Goal: Task Accomplishment & Management: Complete application form

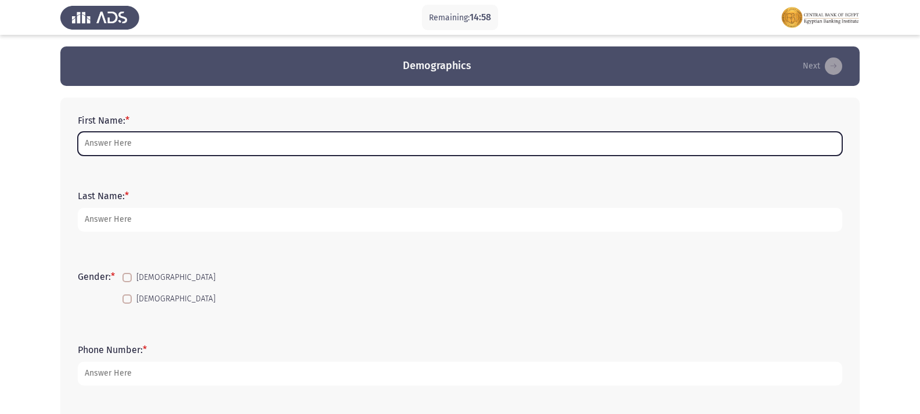
click at [172, 133] on input "First Name: *" at bounding box center [460, 144] width 764 height 24
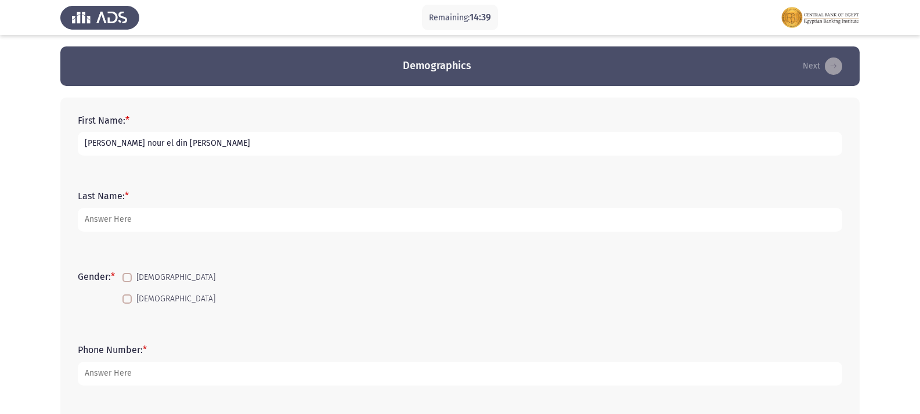
type input "[PERSON_NAME] nour el din [PERSON_NAME]"
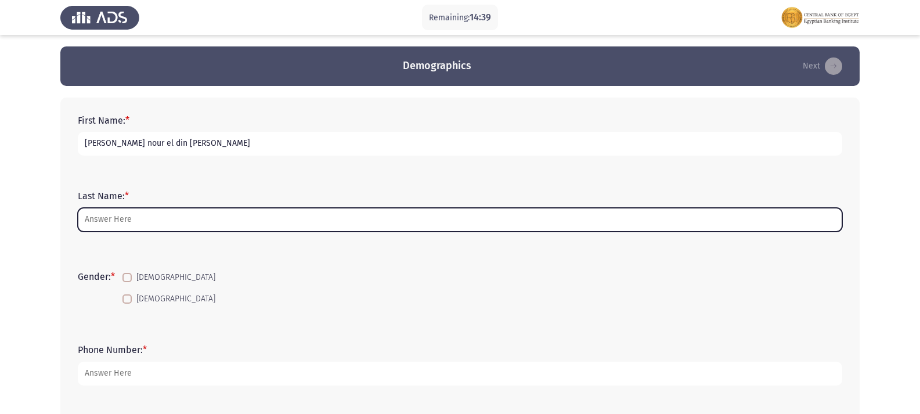
click at [130, 218] on input "Last Name: *" at bounding box center [460, 220] width 764 height 24
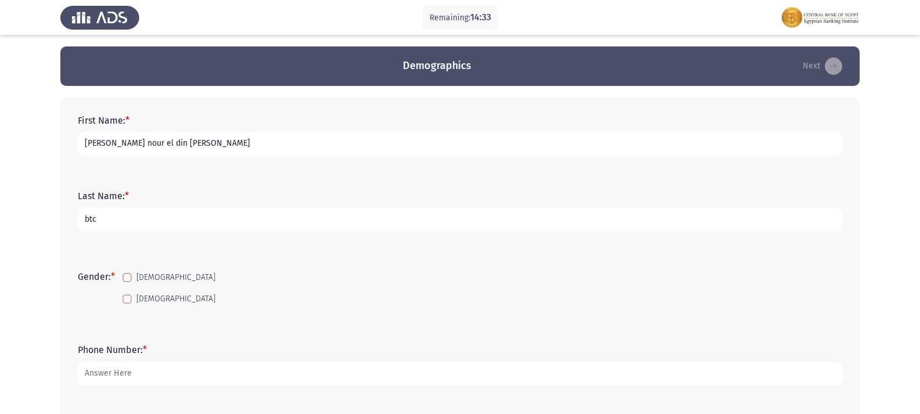
type input "btc"
click at [132, 296] on span at bounding box center [126, 298] width 9 height 9
click at [127, 303] on input "[DEMOGRAPHIC_DATA]" at bounding box center [126, 303] width 1 height 1
checkbox input "true"
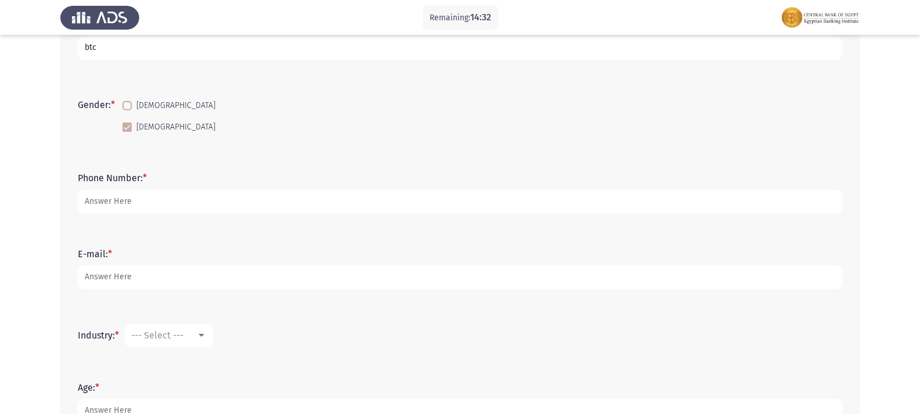
scroll to position [174, 0]
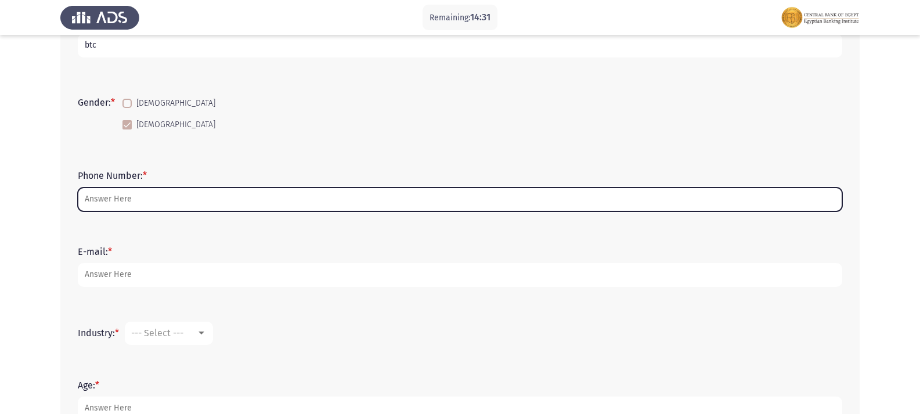
click at [184, 200] on input "Phone Number: *" at bounding box center [460, 199] width 764 height 24
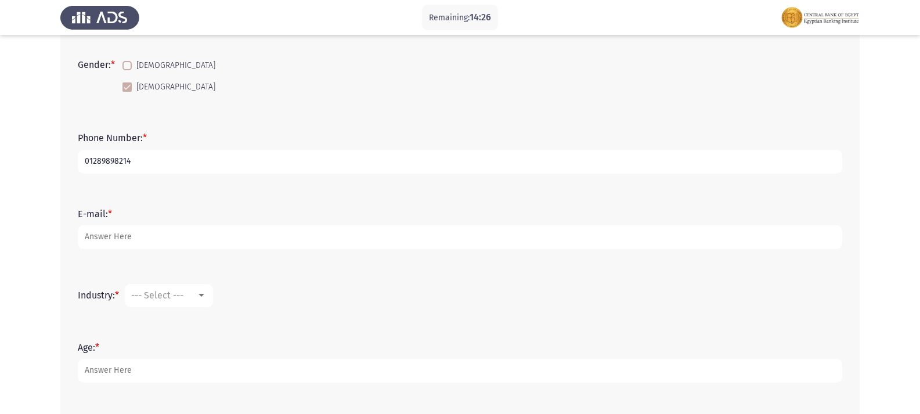
scroll to position [232, 0]
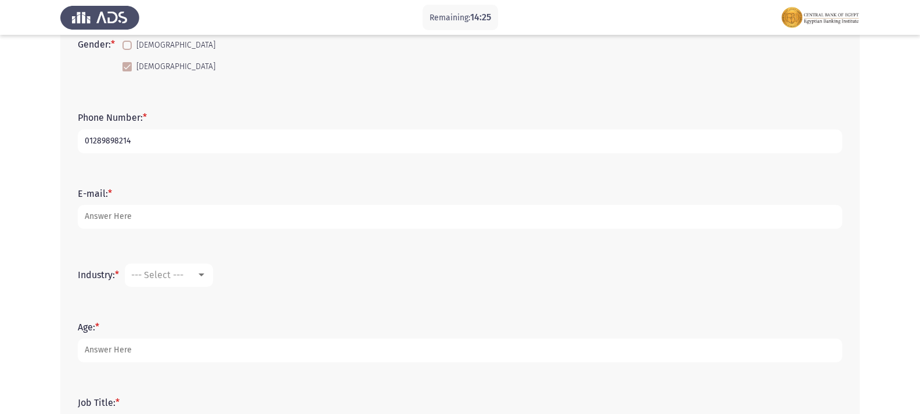
type input "01289898214"
click at [178, 202] on form "E-mail: *" at bounding box center [460, 208] width 764 height 41
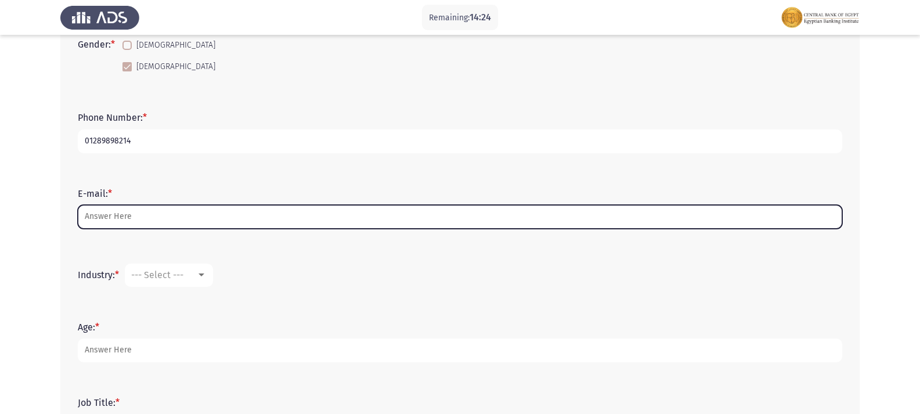
click at [178, 220] on input "E-mail: *" at bounding box center [460, 217] width 764 height 24
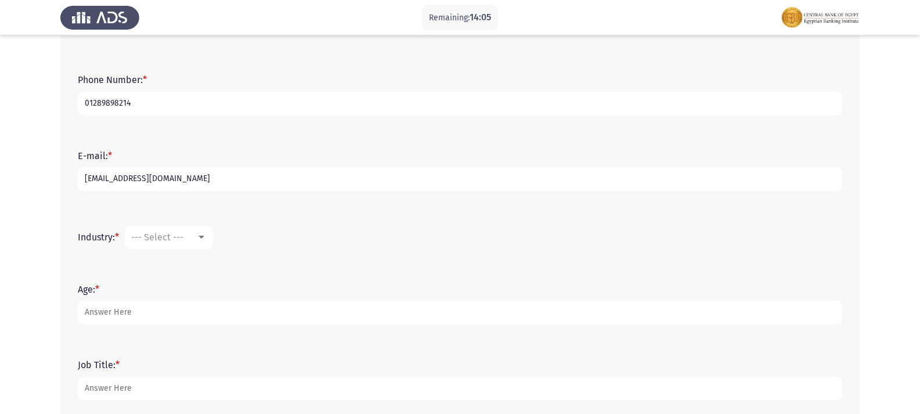
scroll to position [290, 0]
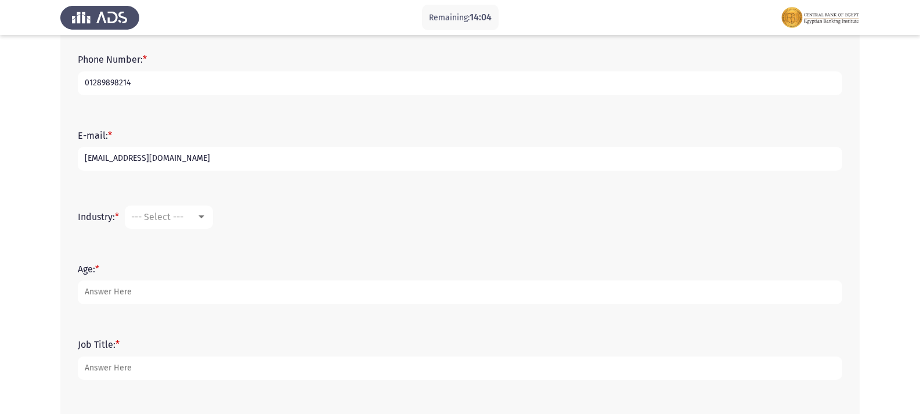
type input "[EMAIL_ADDRESS][DOMAIN_NAME]"
click at [204, 217] on div at bounding box center [201, 216] width 6 height 3
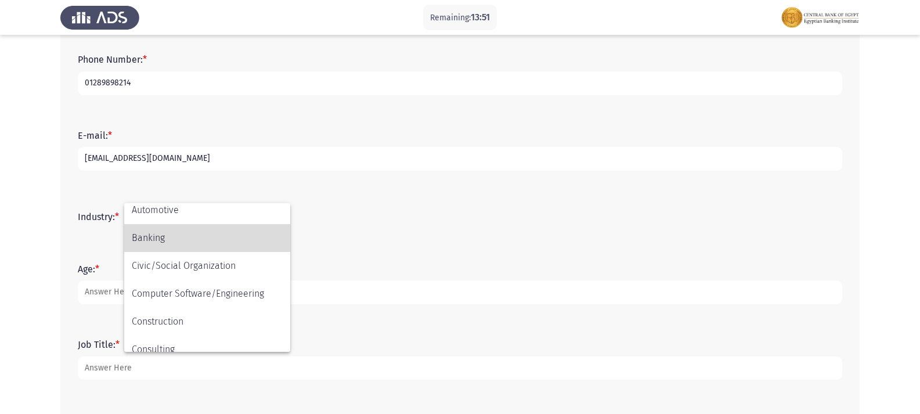
click at [164, 240] on span "Banking" at bounding box center [207, 238] width 151 height 28
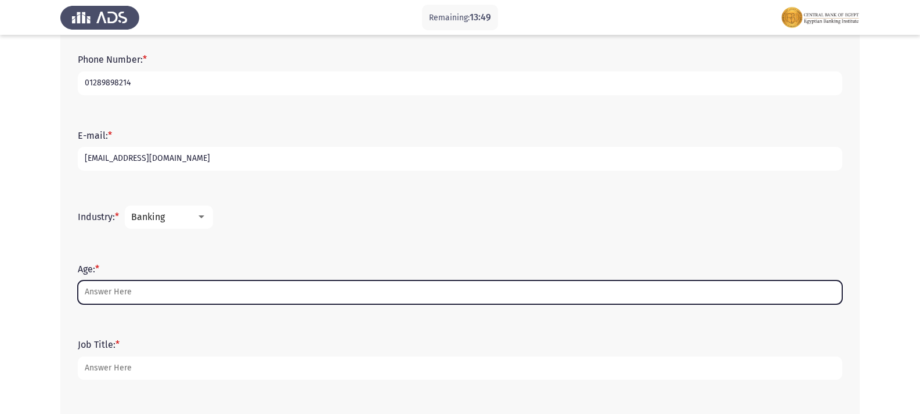
click at [130, 294] on input "Age: *" at bounding box center [460, 292] width 764 height 24
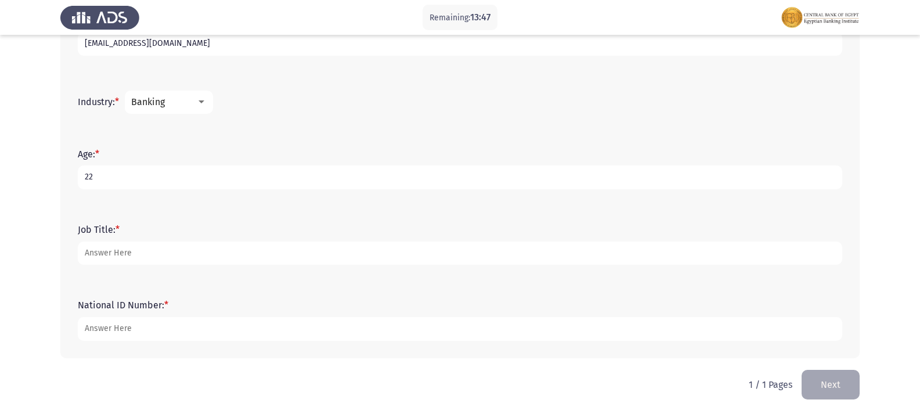
scroll to position [406, 0]
type input "22"
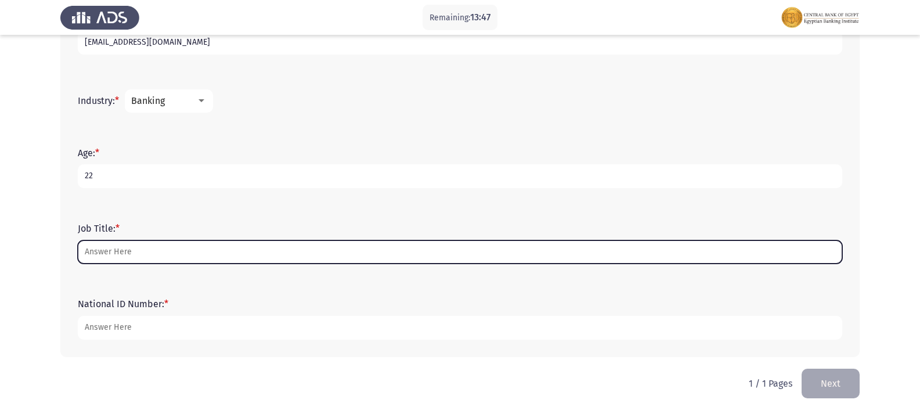
click at [142, 246] on input "Job Title: *" at bounding box center [460, 252] width 764 height 24
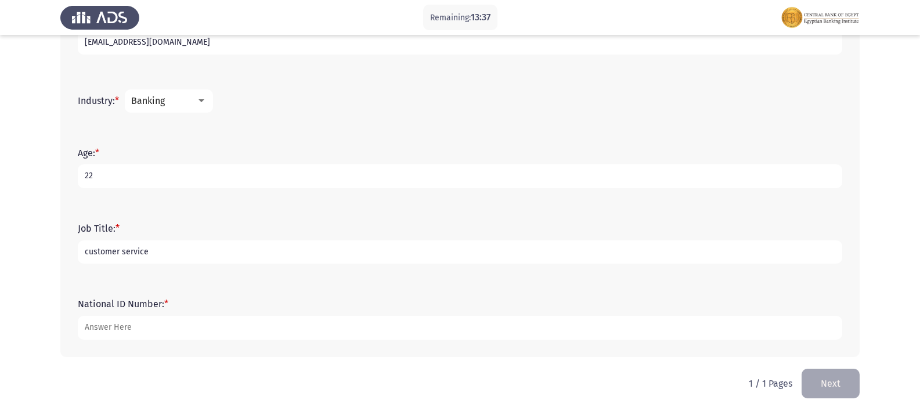
scroll to position [407, 0]
type input "customer service"
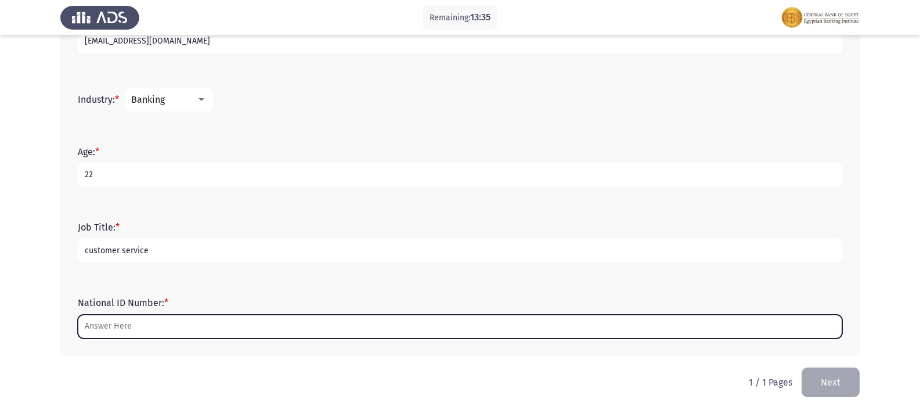
click at [156, 325] on input "National ID Number: *" at bounding box center [460, 326] width 764 height 24
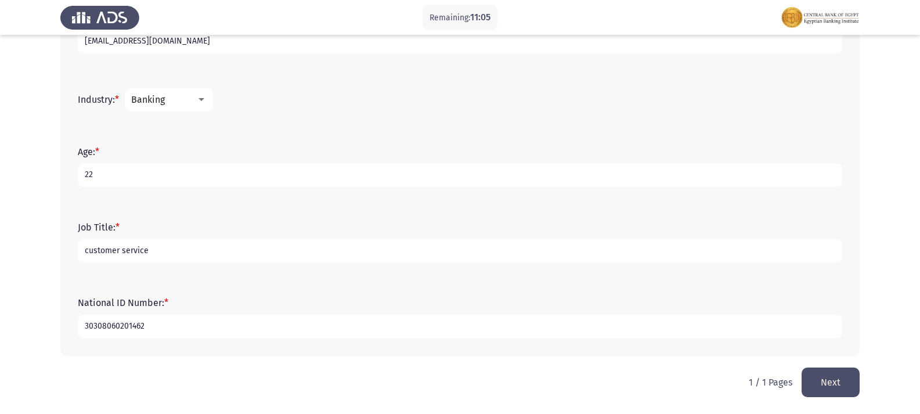
type input "30308060201462"
click at [591, 384] on button "Next" at bounding box center [830, 382] width 58 height 30
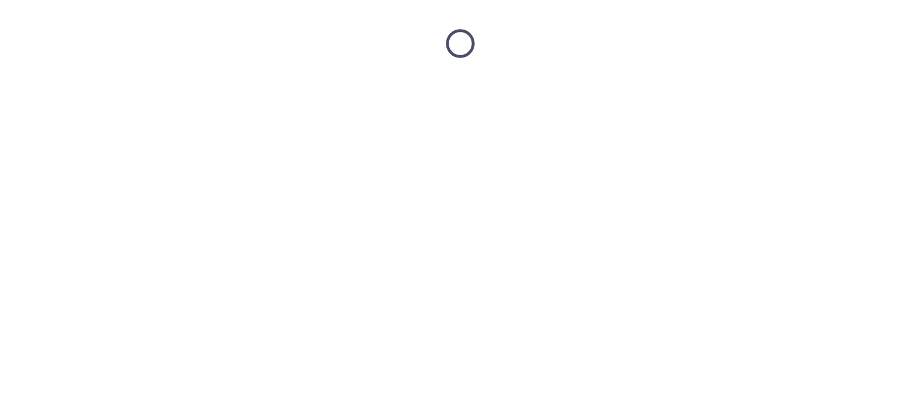
scroll to position [0, 0]
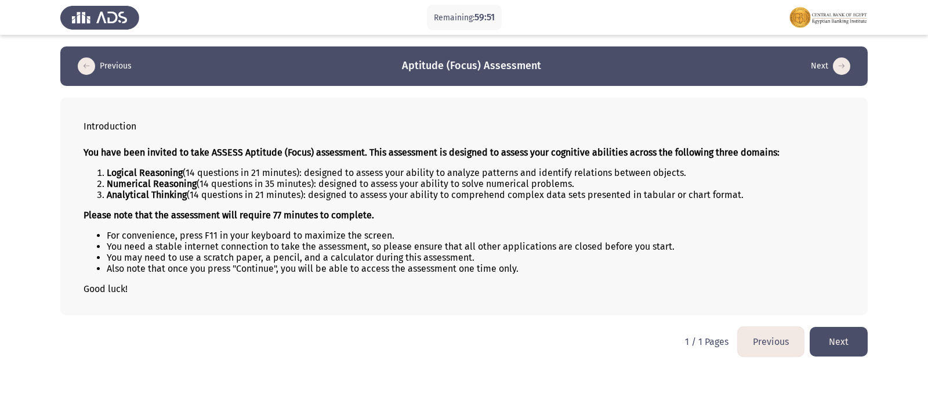
click at [591, 337] on button "Next" at bounding box center [839, 342] width 58 height 30
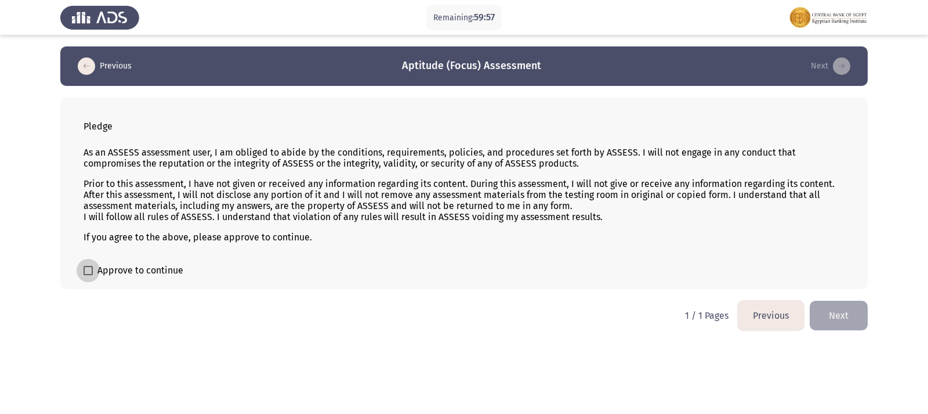
click at [91, 271] on span at bounding box center [88, 270] width 9 height 9
click at [88, 275] on input "Approve to continue" at bounding box center [88, 275] width 1 height 1
checkbox input "true"
click at [591, 305] on button "Next" at bounding box center [839, 316] width 58 height 30
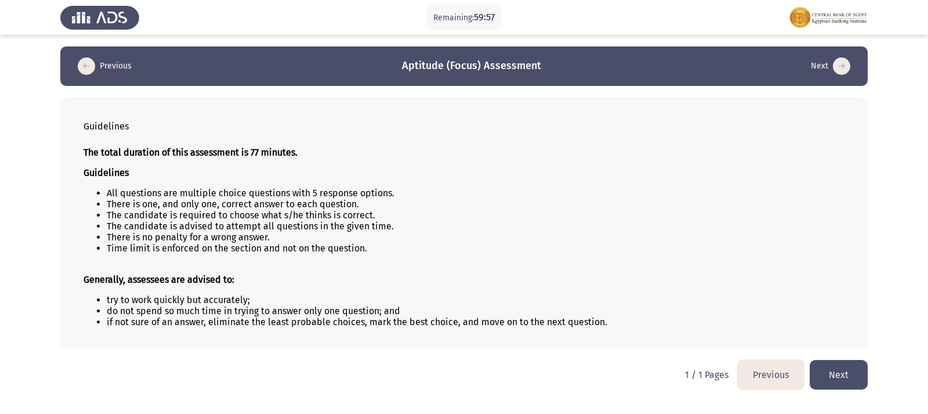
click at [591, 368] on button "Next" at bounding box center [839, 375] width 58 height 30
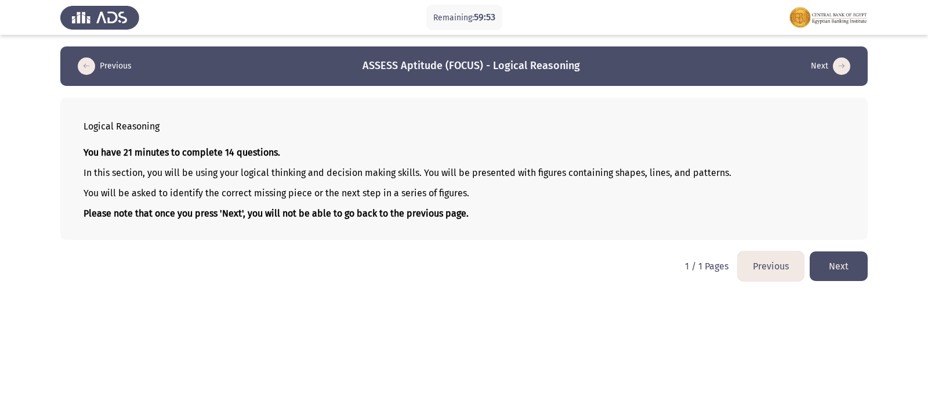
click at [591, 258] on button "Next" at bounding box center [839, 266] width 58 height 30
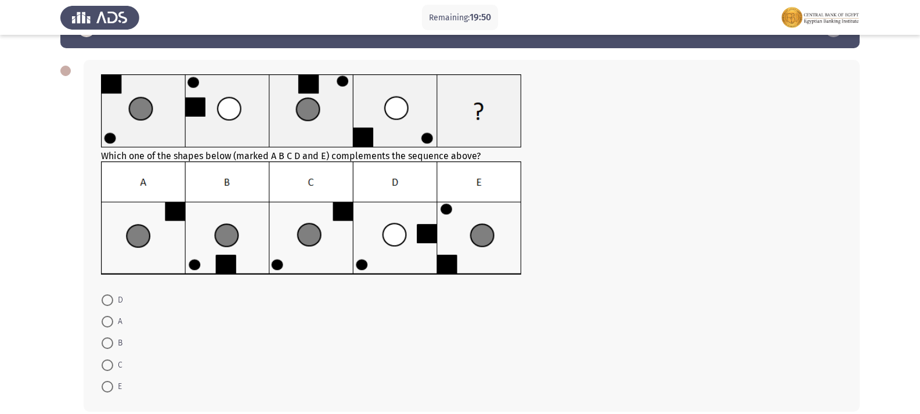
scroll to position [58, 0]
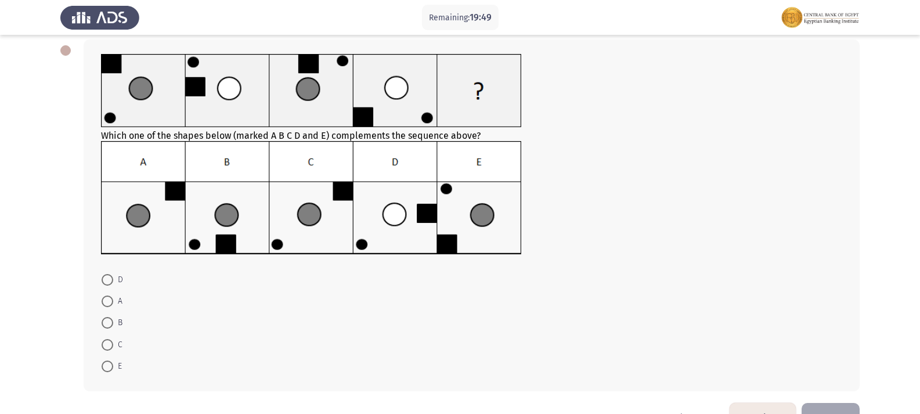
click at [107, 345] on span at bounding box center [108, 345] width 12 height 12
click at [107, 345] on input "C" at bounding box center [108, 345] width 12 height 12
radio input "true"
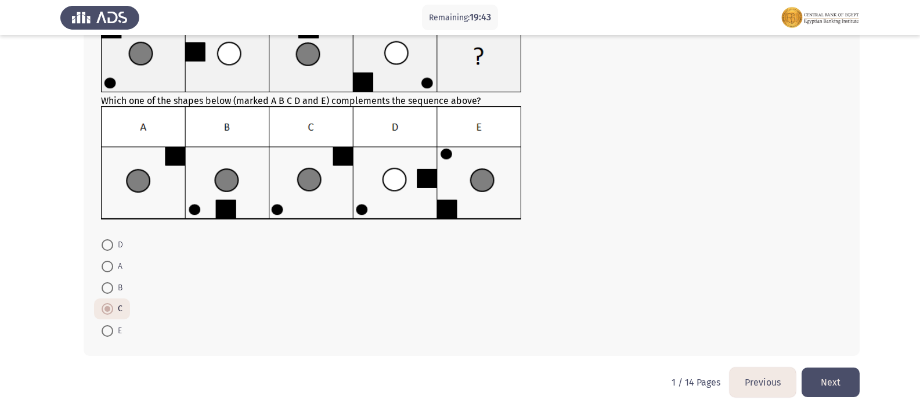
click at [591, 380] on button "Next" at bounding box center [830, 382] width 58 height 30
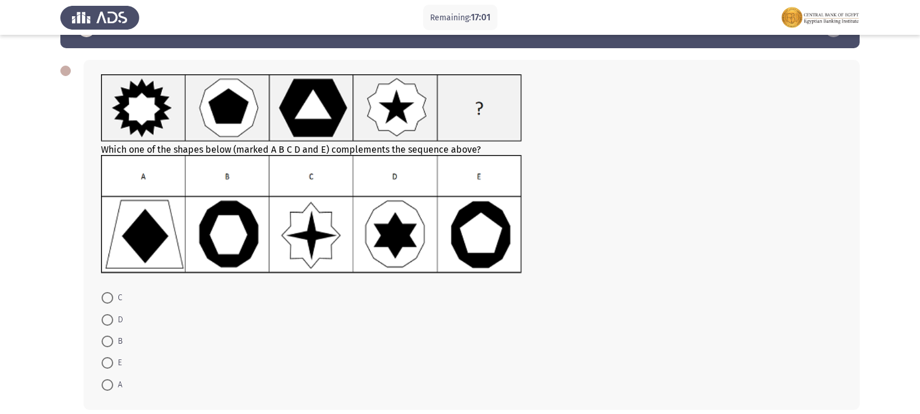
scroll to position [58, 0]
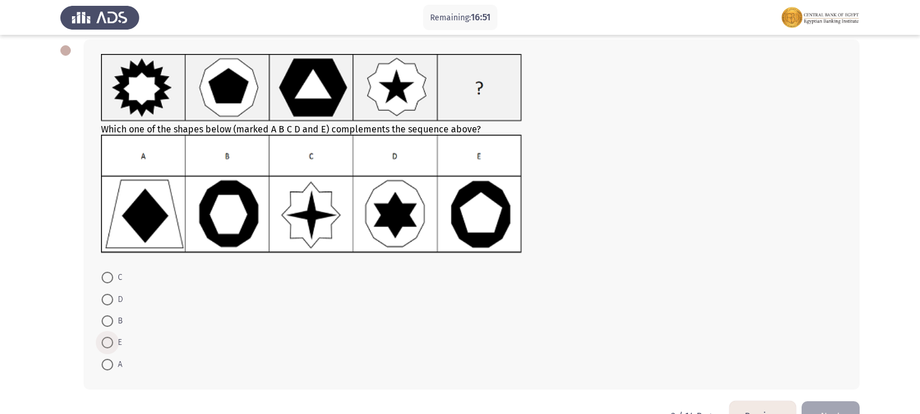
click at [109, 339] on span at bounding box center [108, 343] width 12 height 12
click at [109, 339] on input "E" at bounding box center [108, 343] width 12 height 12
radio input "true"
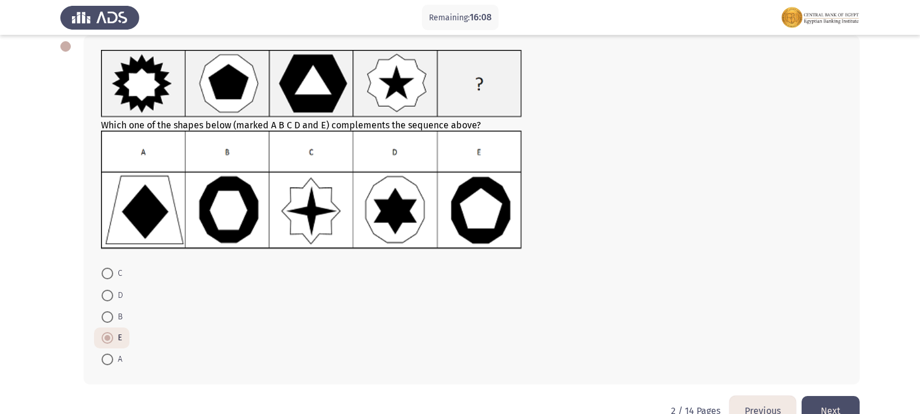
scroll to position [91, 0]
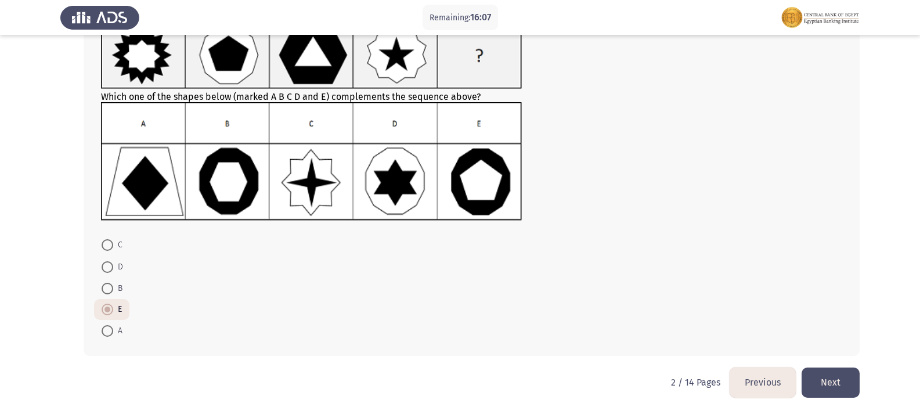
click at [591, 374] on button "Next" at bounding box center [830, 382] width 58 height 30
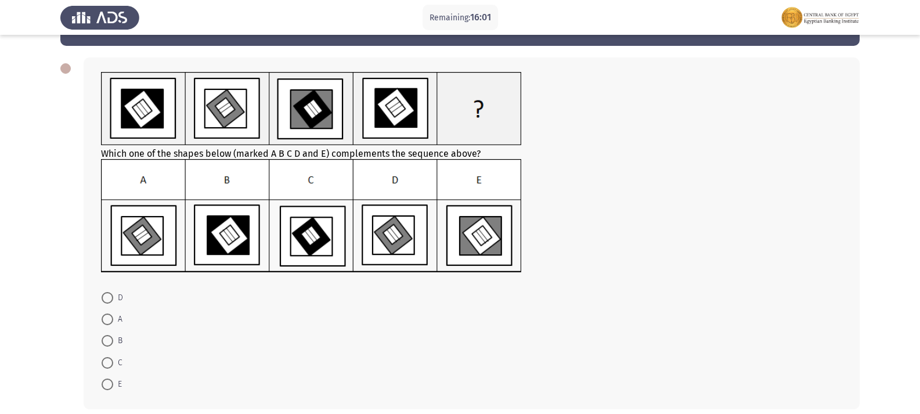
scroll to position [58, 0]
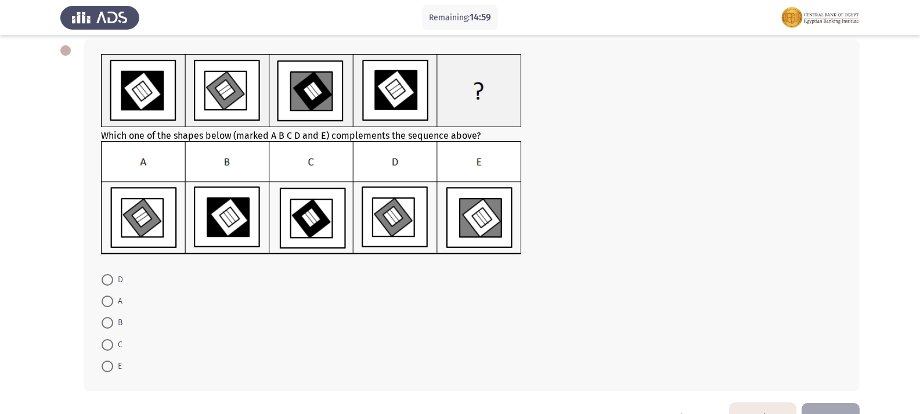
click at [112, 363] on span at bounding box center [108, 366] width 12 height 12
click at [112, 363] on input "E" at bounding box center [108, 366] width 12 height 12
radio input "true"
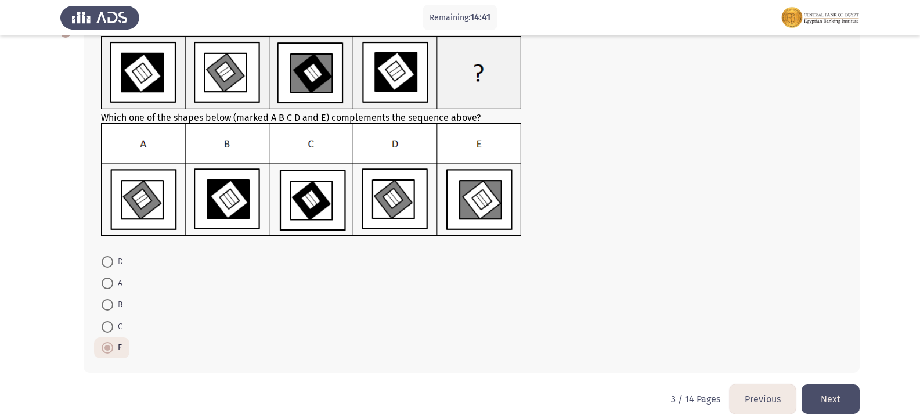
scroll to position [93, 0]
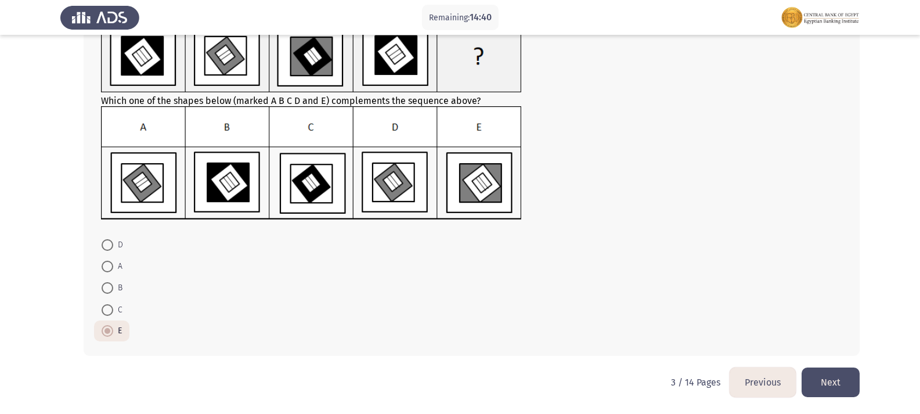
click at [591, 377] on button "Next" at bounding box center [830, 382] width 58 height 30
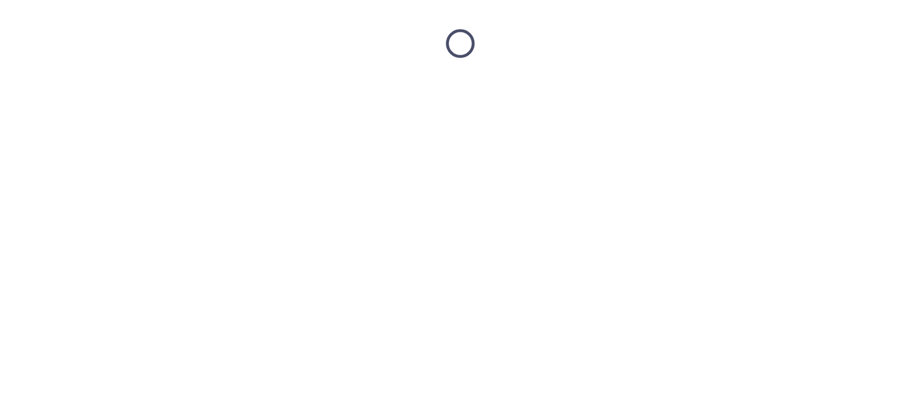
scroll to position [0, 0]
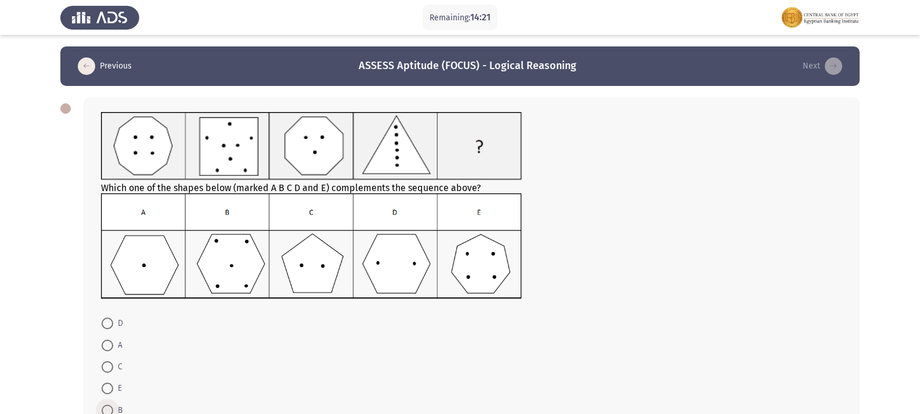
click at [107, 397] on span at bounding box center [108, 410] width 12 height 12
click at [107, 397] on input "B" at bounding box center [108, 410] width 12 height 12
radio input "true"
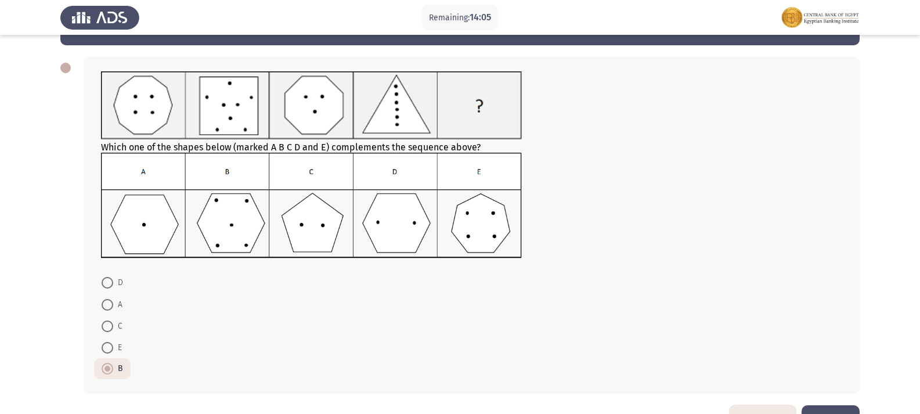
scroll to position [20, 0]
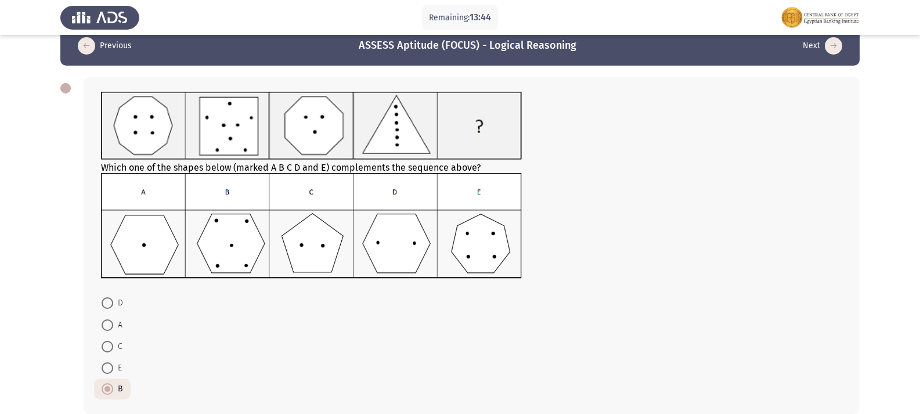
click at [109, 303] on span at bounding box center [108, 303] width 12 height 12
click at [109, 303] on input "D" at bounding box center [108, 303] width 12 height 12
radio input "true"
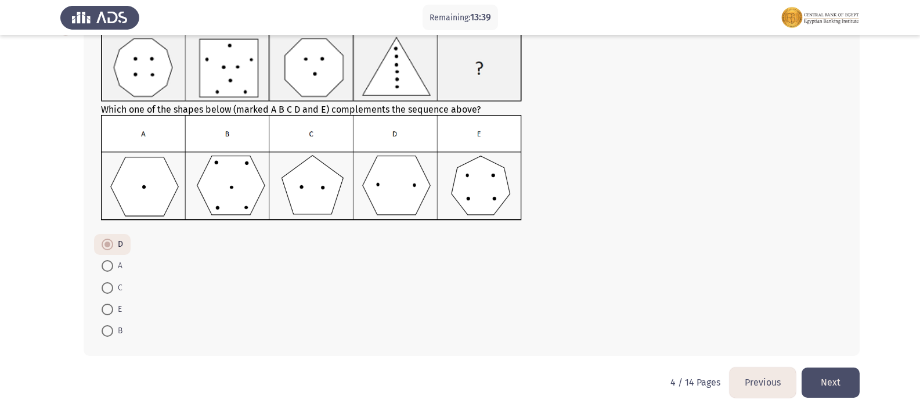
click at [591, 374] on button "Next" at bounding box center [830, 382] width 58 height 30
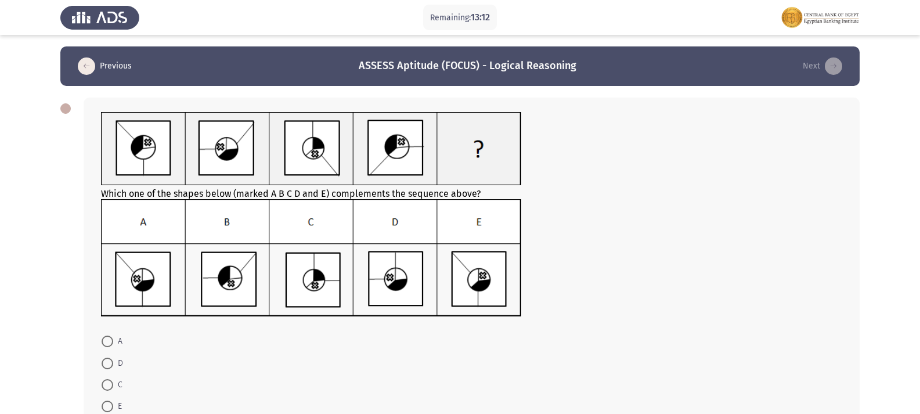
scroll to position [58, 0]
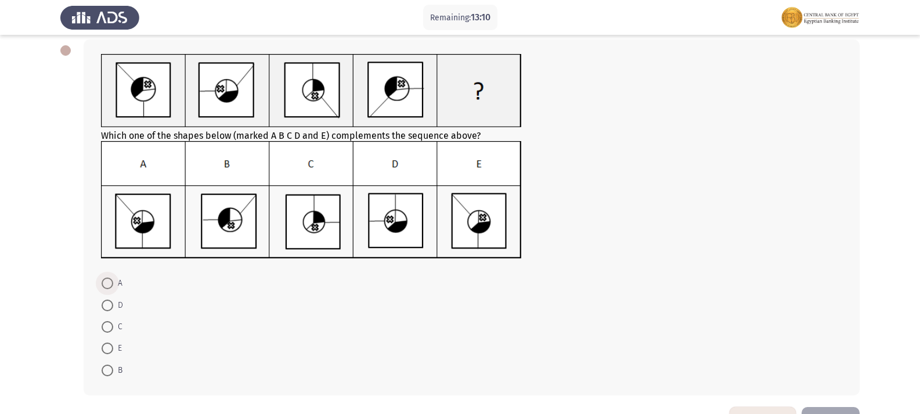
click at [109, 283] on span at bounding box center [108, 283] width 12 height 12
click at [109, 283] on input "A" at bounding box center [108, 283] width 12 height 12
radio input "true"
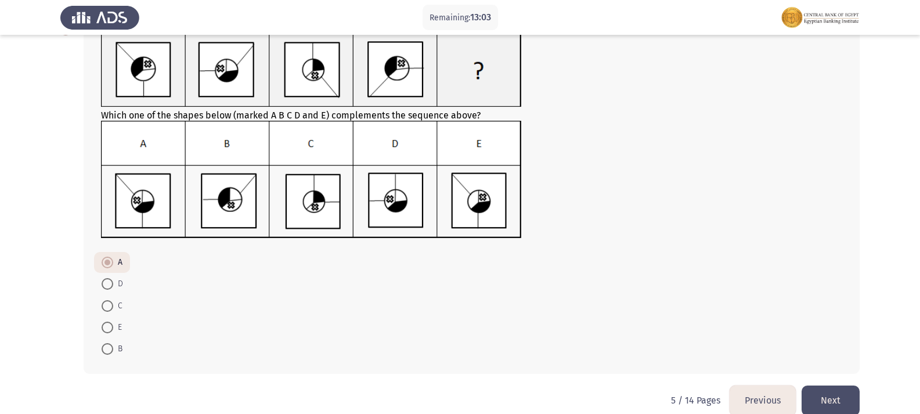
scroll to position [96, 0]
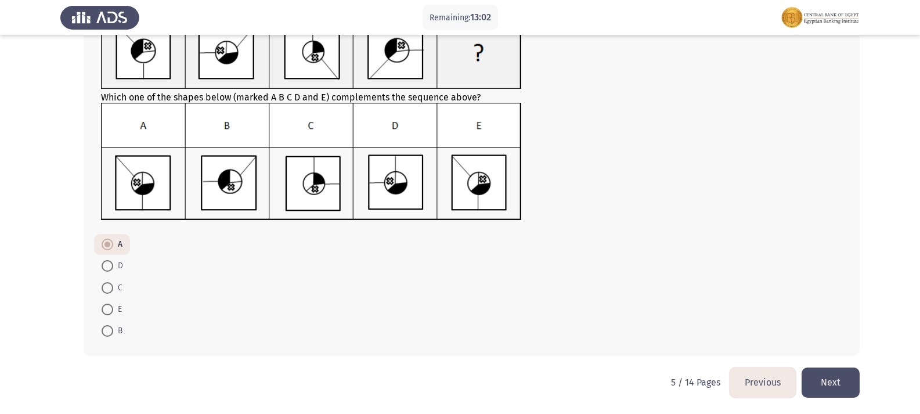
click at [591, 376] on button "Next" at bounding box center [830, 382] width 58 height 30
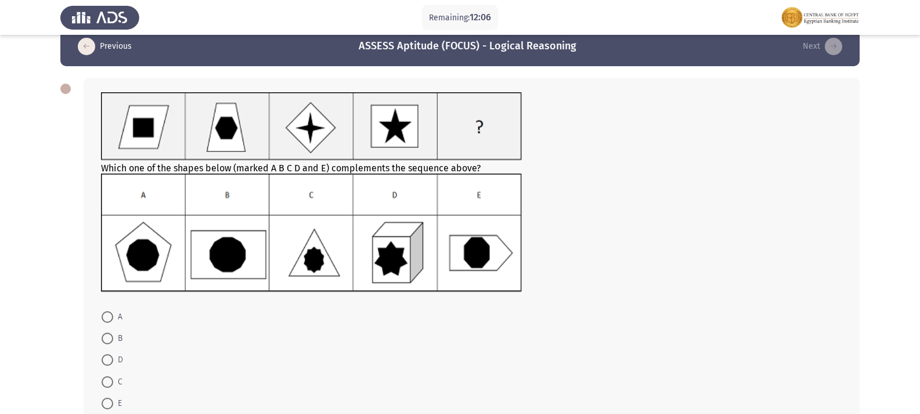
scroll to position [0, 0]
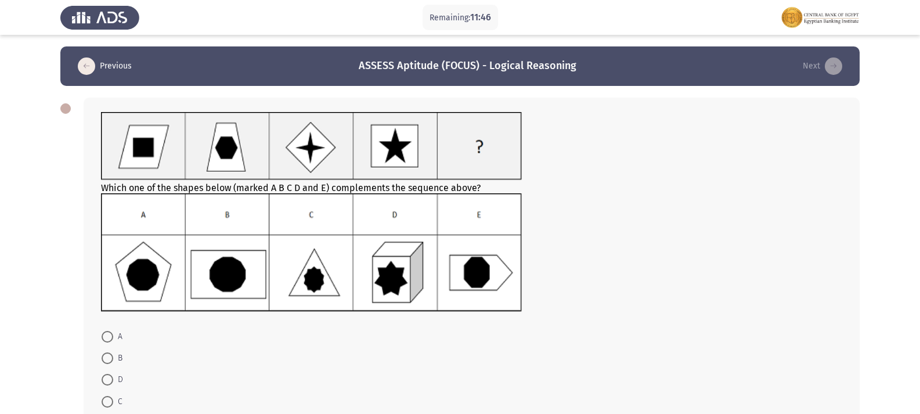
click at [108, 360] on span at bounding box center [108, 358] width 12 height 12
click at [108, 360] on input "B" at bounding box center [108, 358] width 12 height 12
radio input "true"
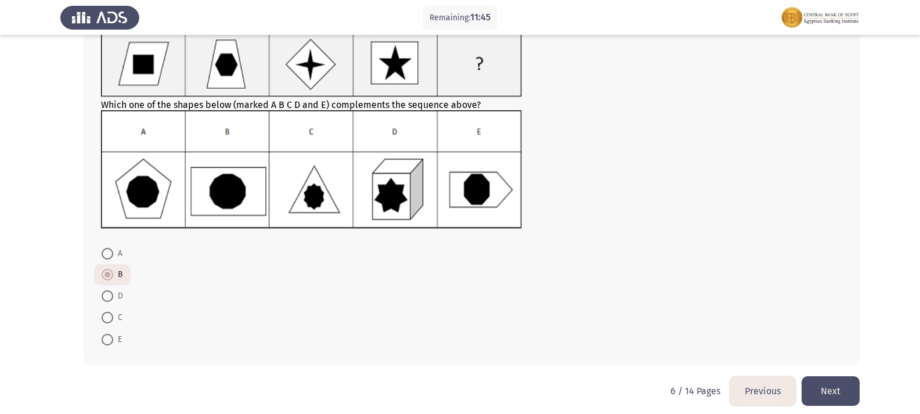
scroll to position [92, 0]
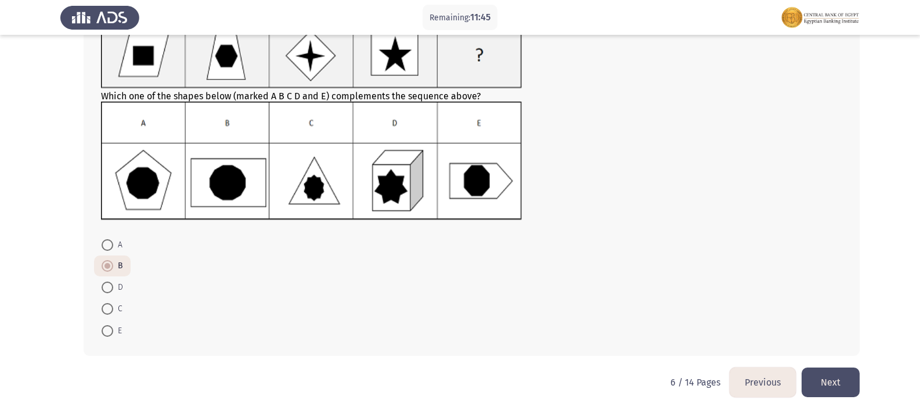
click at [591, 376] on button "Next" at bounding box center [830, 382] width 58 height 30
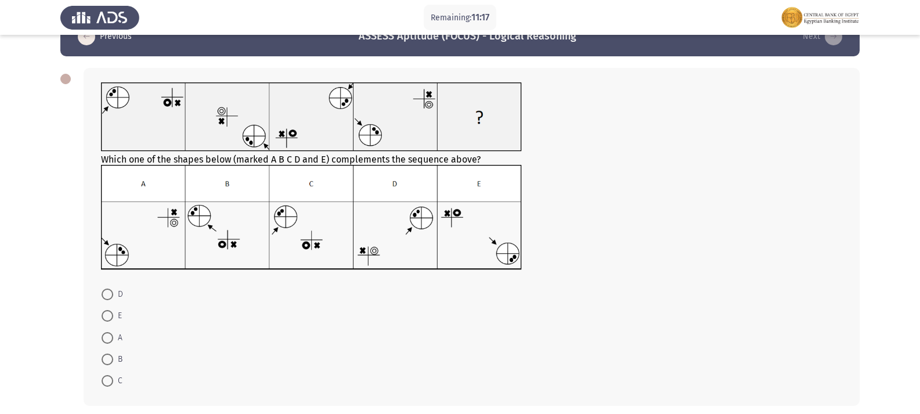
scroll to position [58, 0]
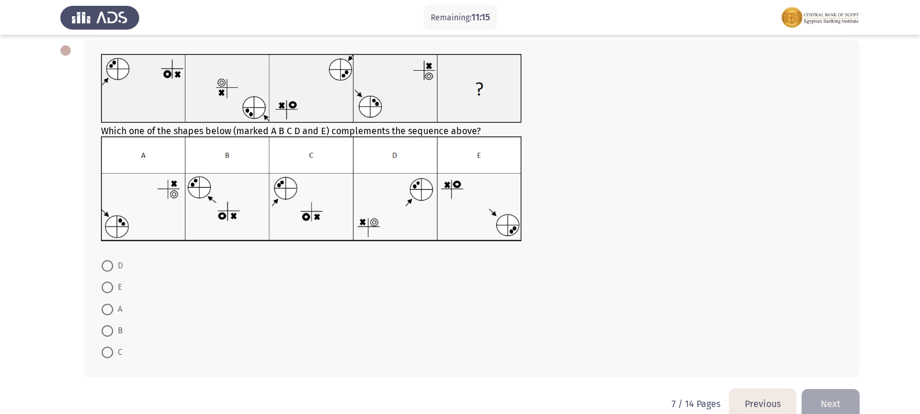
click at [104, 288] on span at bounding box center [108, 287] width 12 height 12
click at [104, 288] on input "E" at bounding box center [108, 287] width 12 height 12
radio input "true"
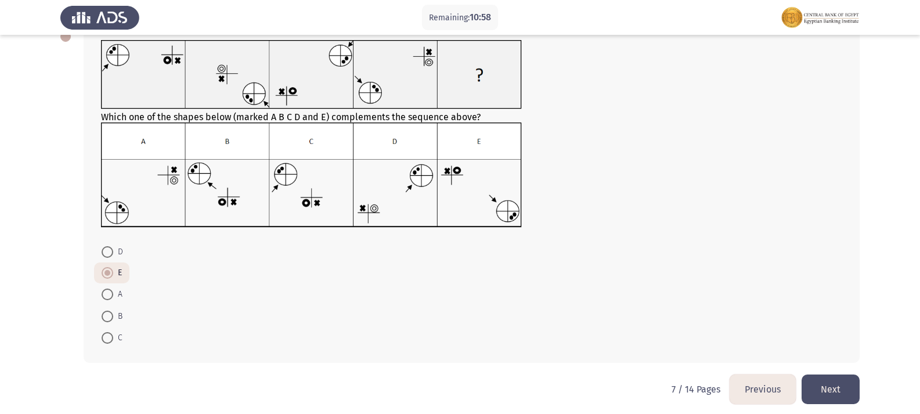
scroll to position [79, 0]
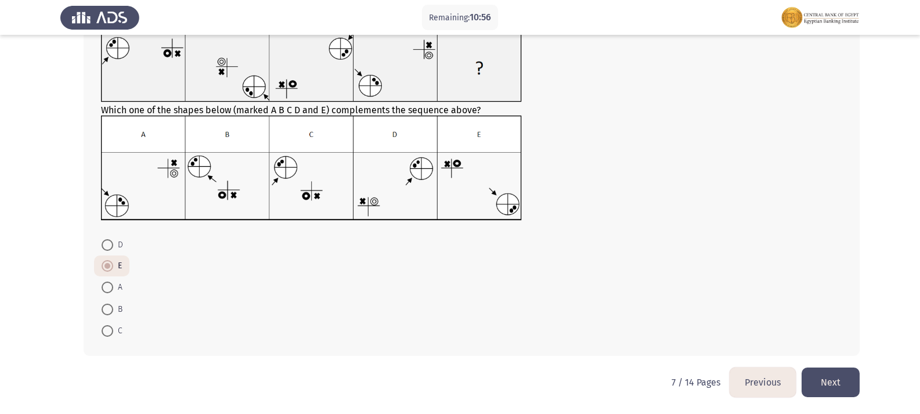
click at [591, 374] on button "Next" at bounding box center [830, 382] width 58 height 30
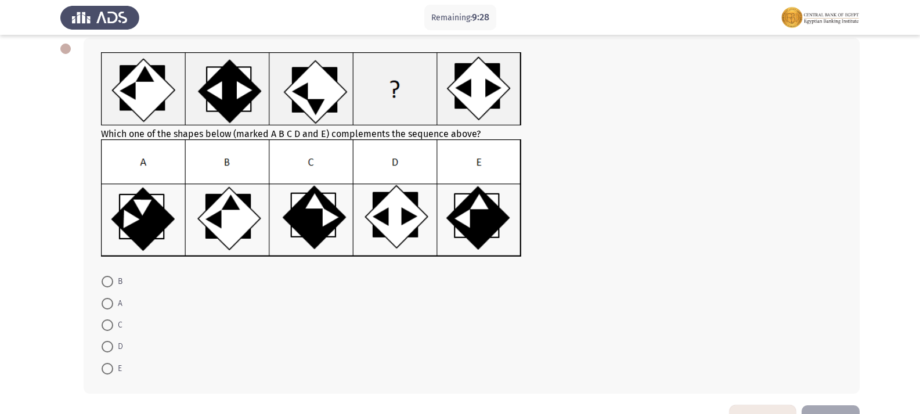
scroll to position [39, 0]
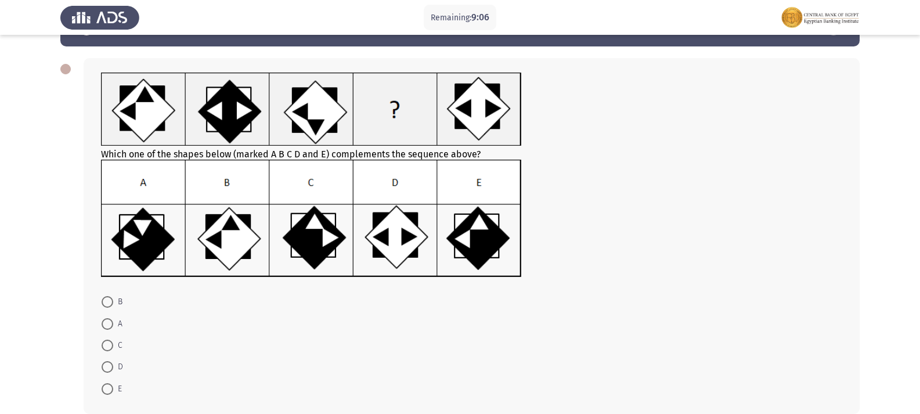
click at [103, 344] on span at bounding box center [108, 345] width 12 height 12
click at [103, 344] on input "C" at bounding box center [108, 345] width 12 height 12
radio input "true"
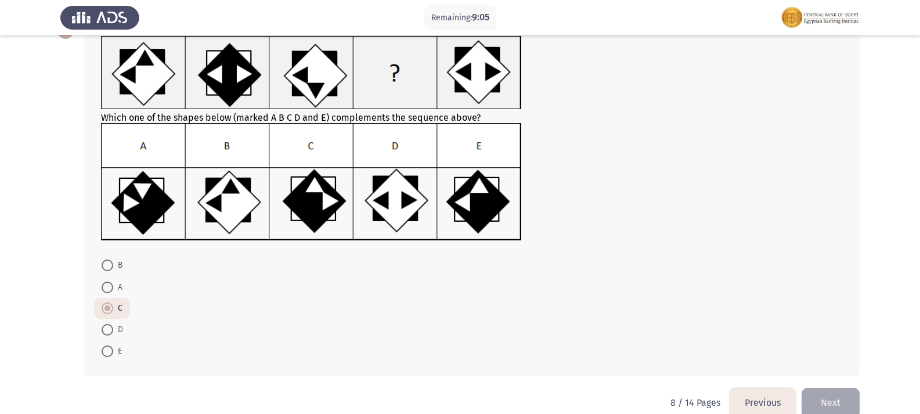
scroll to position [96, 0]
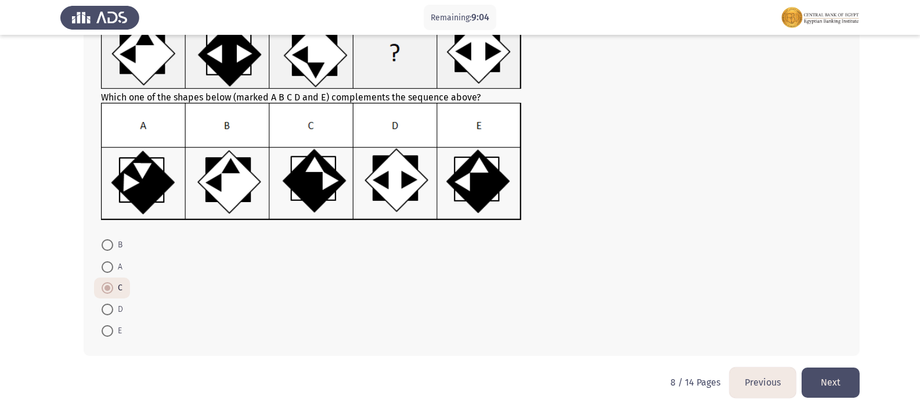
click at [591, 375] on button "Next" at bounding box center [830, 382] width 58 height 30
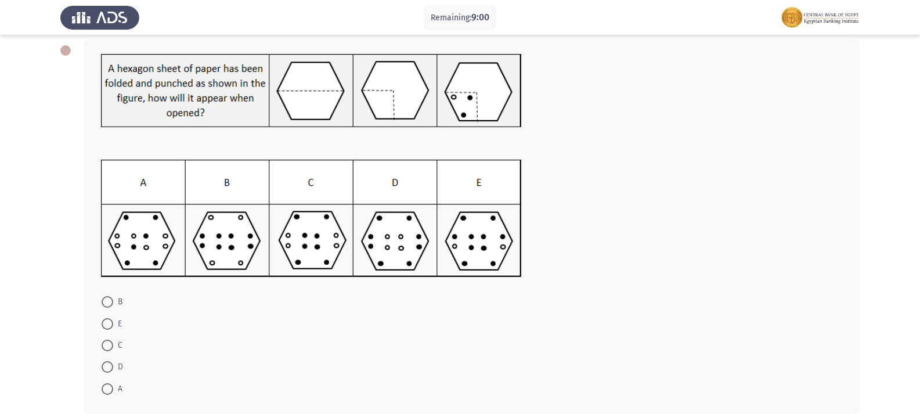
scroll to position [116, 0]
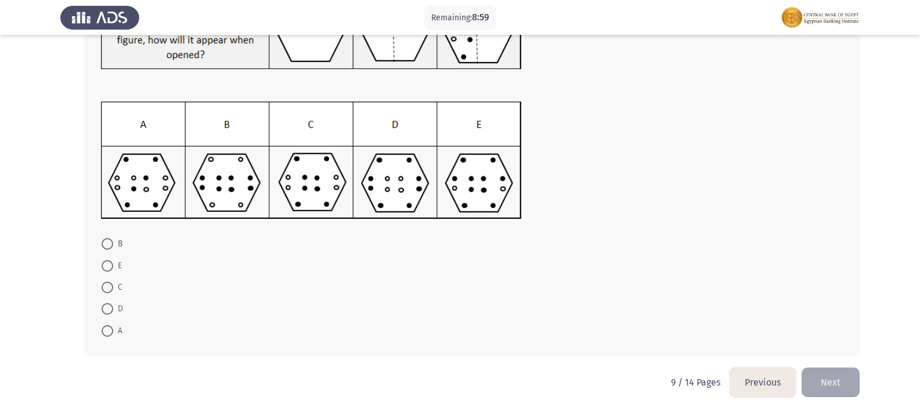
click at [591, 378] on button "Previous" at bounding box center [762, 382] width 66 height 30
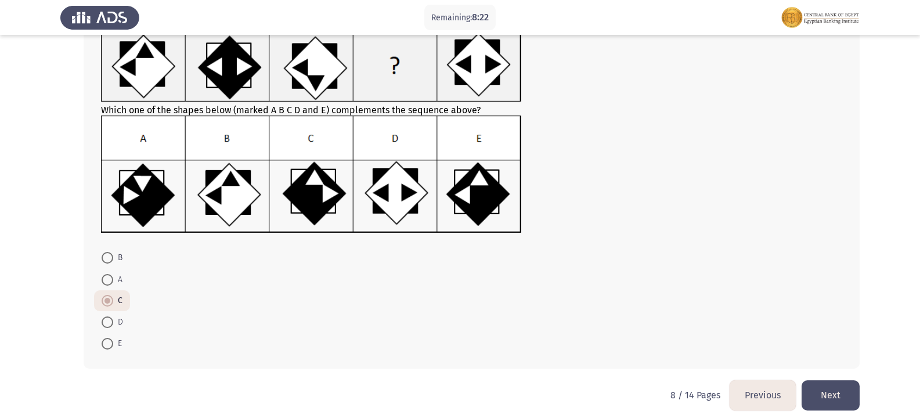
scroll to position [96, 0]
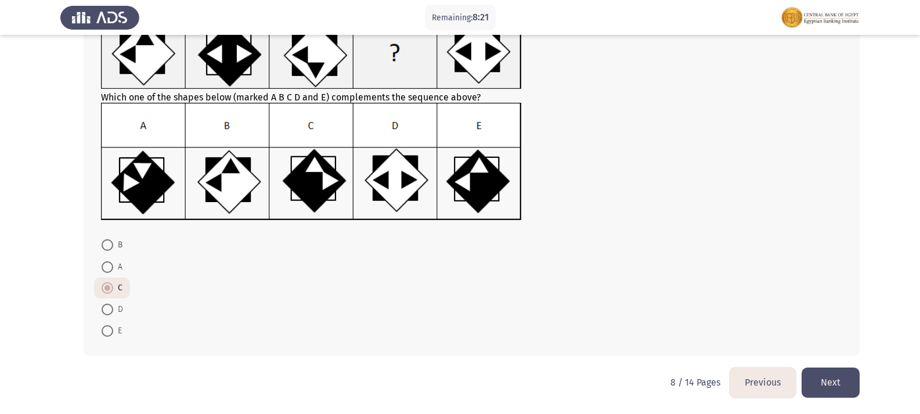
click at [591, 368] on button "Next" at bounding box center [830, 382] width 58 height 30
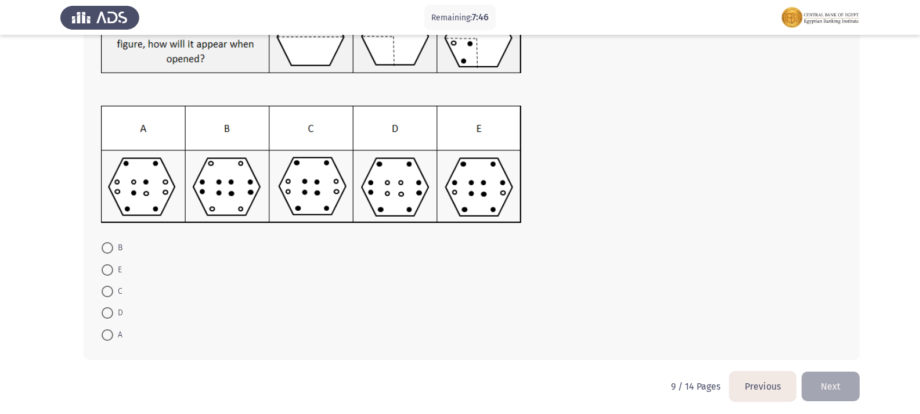
scroll to position [116, 0]
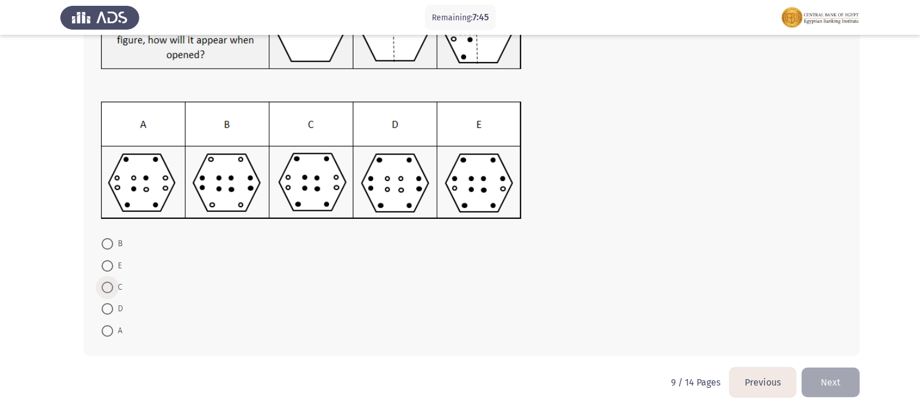
click at [111, 288] on span at bounding box center [108, 287] width 12 height 12
click at [111, 288] on input "C" at bounding box center [108, 287] width 12 height 12
radio input "true"
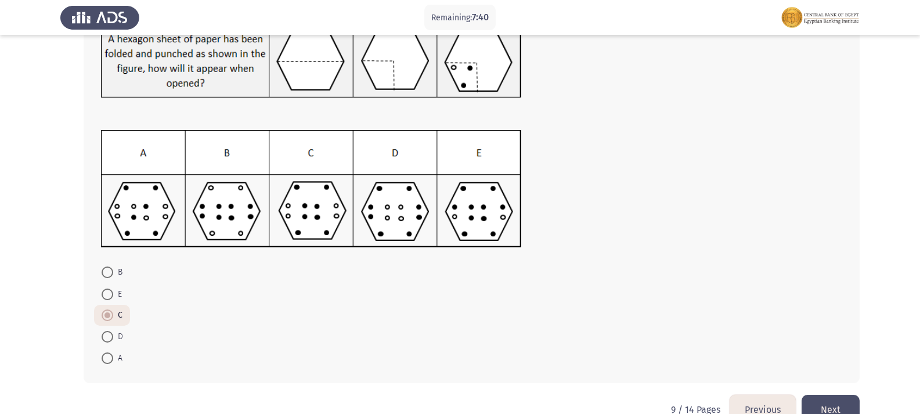
scroll to position [115, 0]
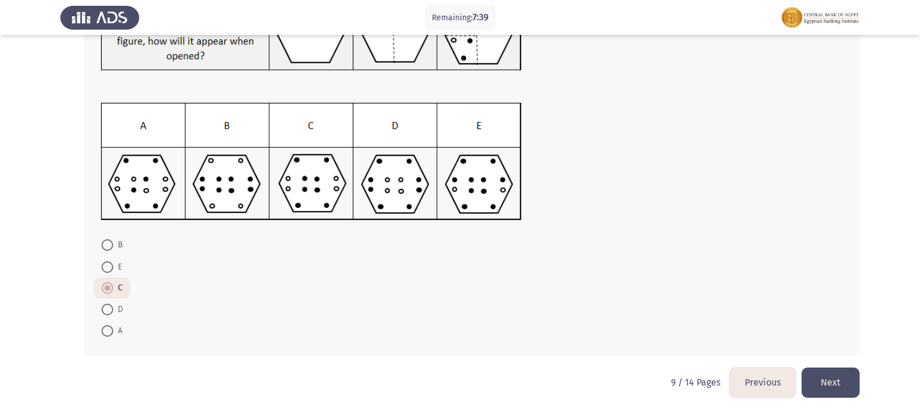
click at [591, 374] on button "Next" at bounding box center [830, 382] width 58 height 30
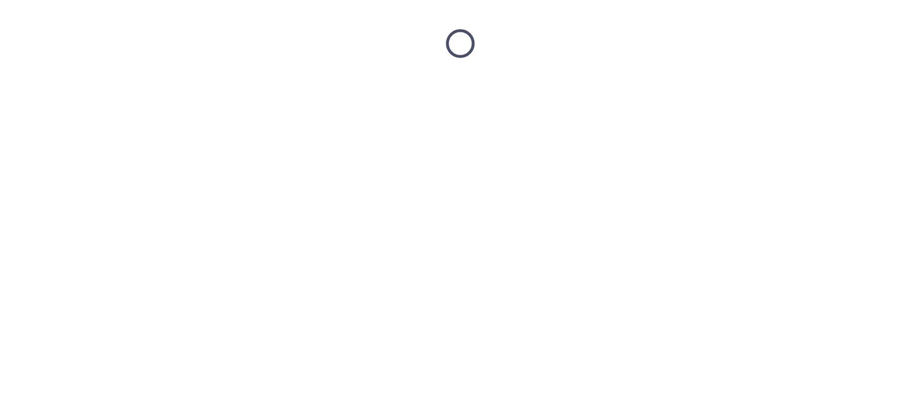
scroll to position [0, 0]
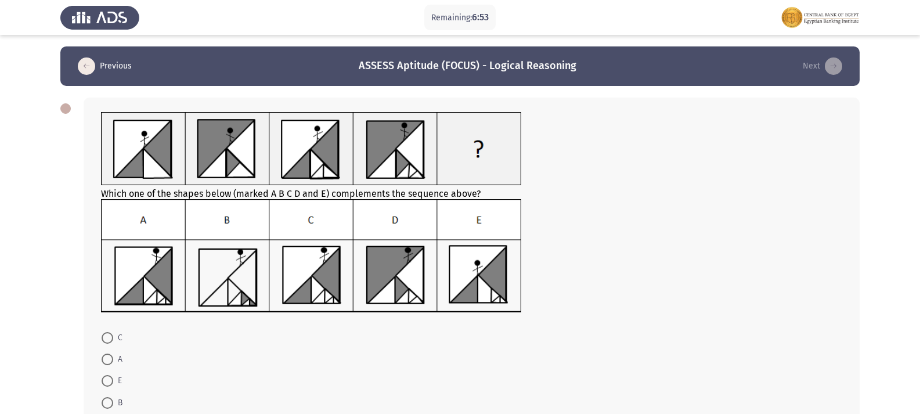
click at [103, 334] on span at bounding box center [108, 338] width 12 height 12
click at [103, 334] on input "C" at bounding box center [108, 338] width 12 height 12
radio input "true"
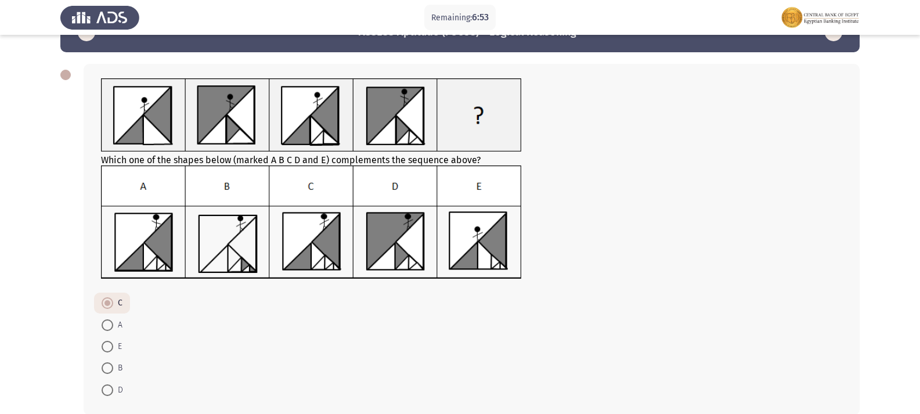
scroll to position [93, 0]
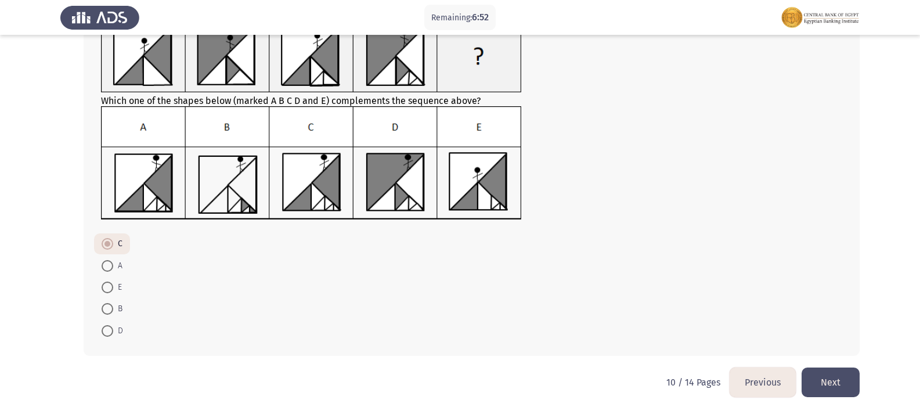
click at [591, 371] on button "Next" at bounding box center [830, 382] width 58 height 30
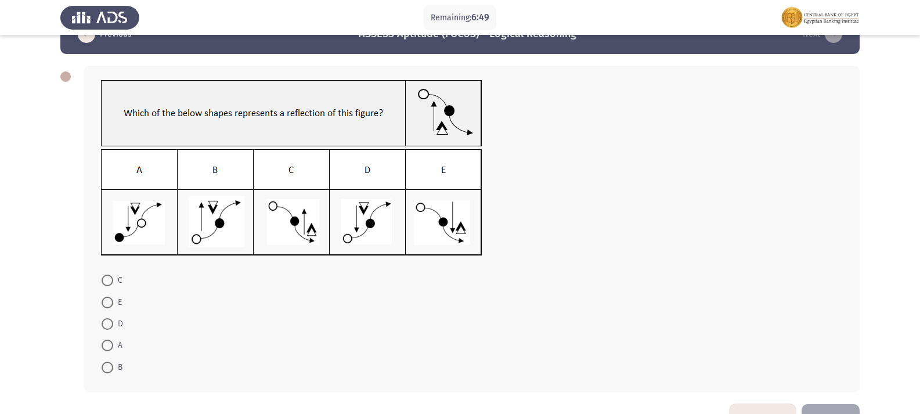
scroll to position [58, 0]
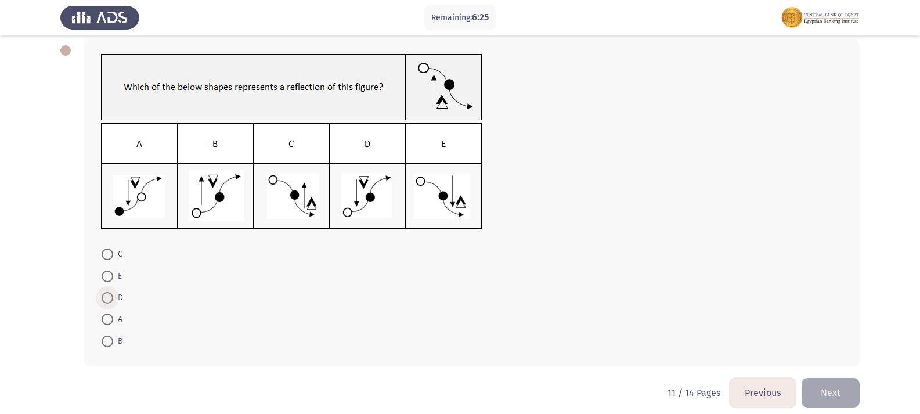
click at [107, 294] on span at bounding box center [108, 298] width 12 height 12
click at [107, 294] on input "D" at bounding box center [108, 298] width 12 height 12
radio input "true"
click at [591, 385] on button "Next" at bounding box center [830, 392] width 58 height 30
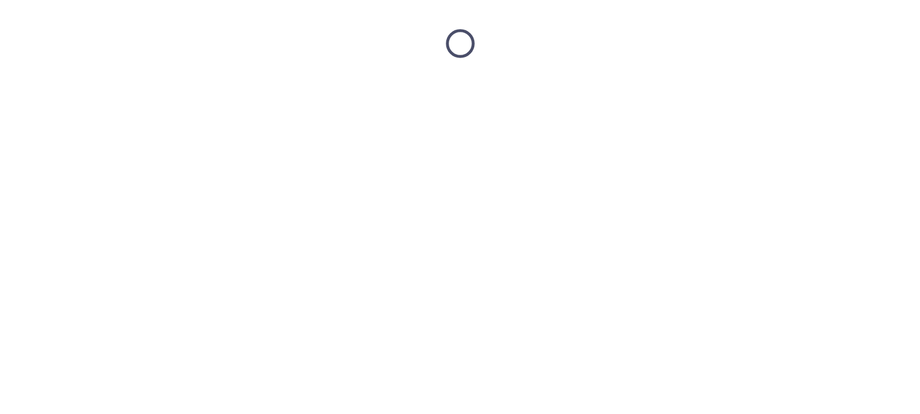
scroll to position [0, 0]
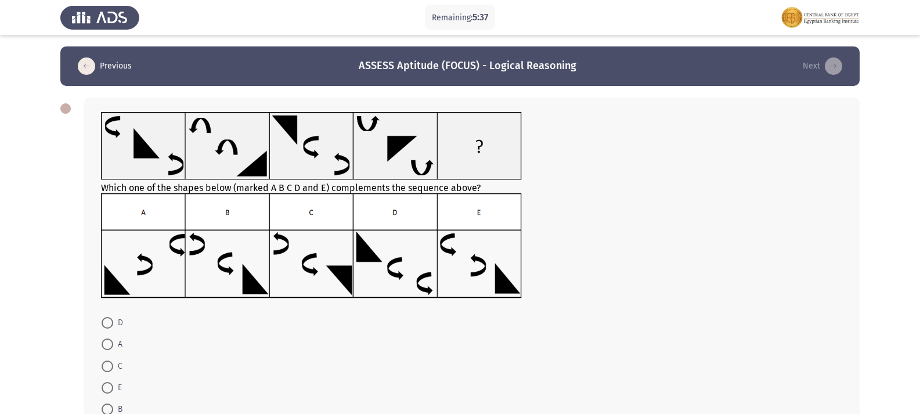
click at [106, 388] on span at bounding box center [108, 388] width 12 height 12
click at [106, 388] on input "E" at bounding box center [108, 388] width 12 height 12
radio input "true"
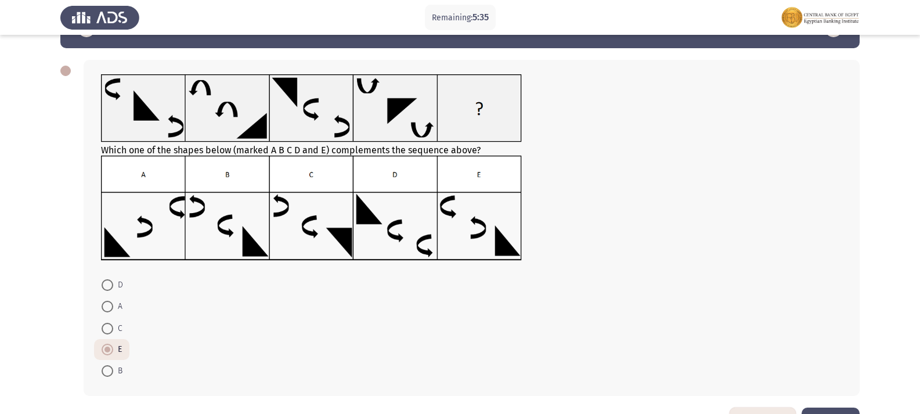
scroll to position [58, 0]
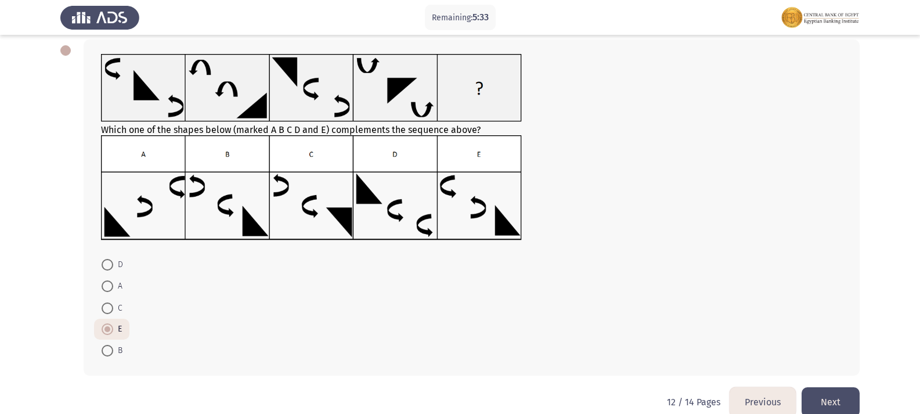
click at [591, 393] on button "Next" at bounding box center [830, 402] width 58 height 30
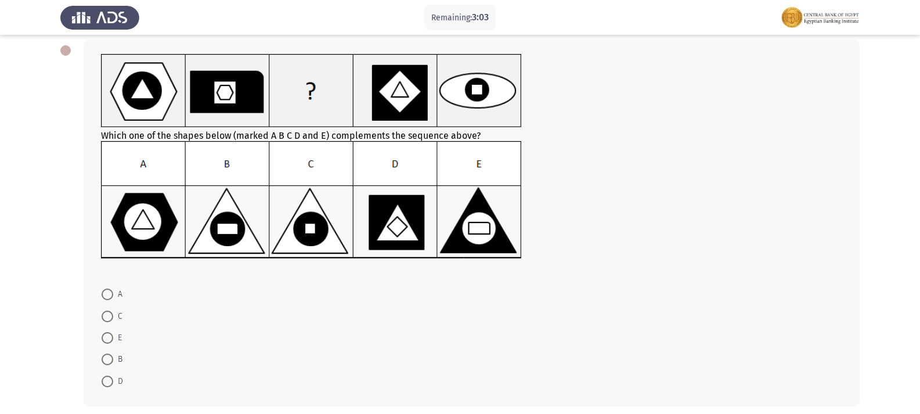
click at [106, 315] on span at bounding box center [108, 316] width 12 height 12
click at [106, 315] on input "C" at bounding box center [108, 316] width 12 height 12
radio input "true"
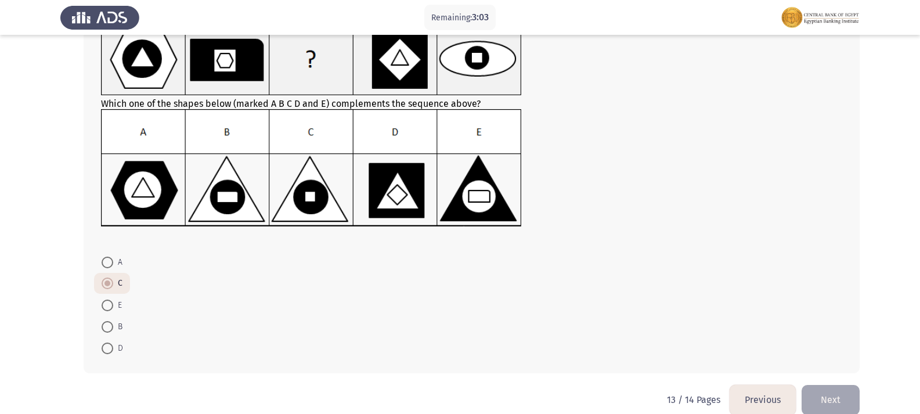
scroll to position [107, 0]
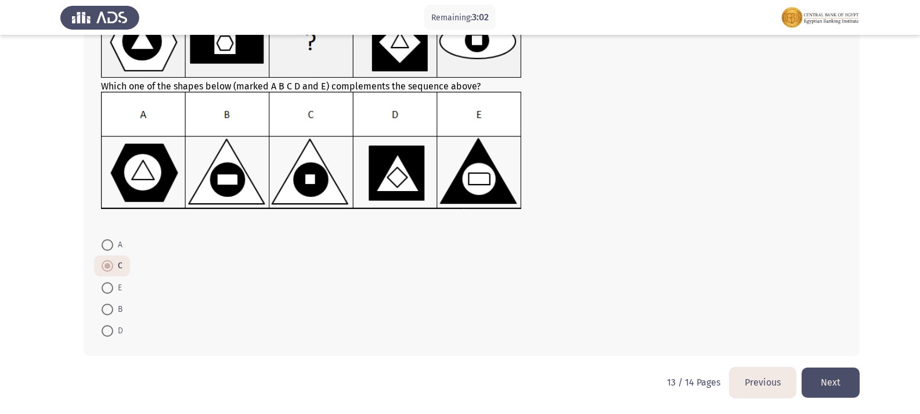
click at [591, 381] on button "Next" at bounding box center [830, 382] width 58 height 30
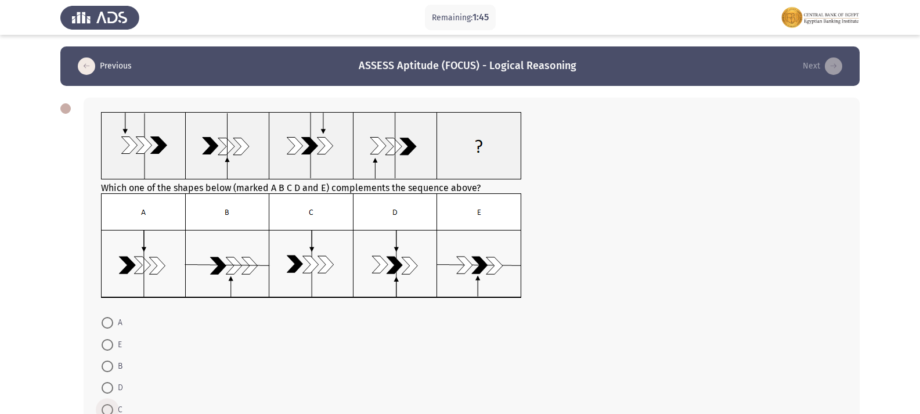
click at [109, 397] on span at bounding box center [108, 410] width 12 height 12
click at [109, 397] on input "C" at bounding box center [108, 410] width 12 height 12
radio input "true"
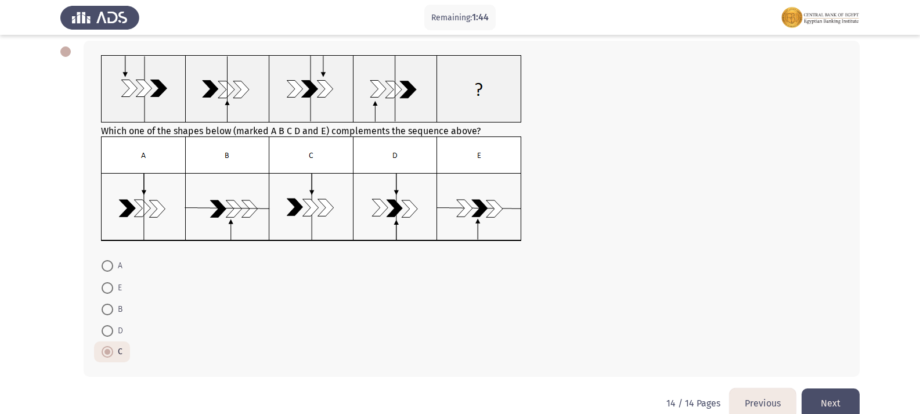
scroll to position [60, 0]
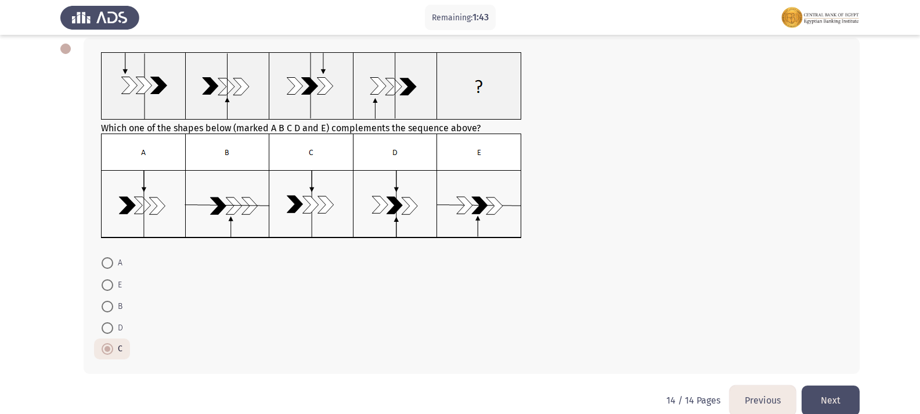
click at [591, 393] on button "Next" at bounding box center [830, 400] width 58 height 30
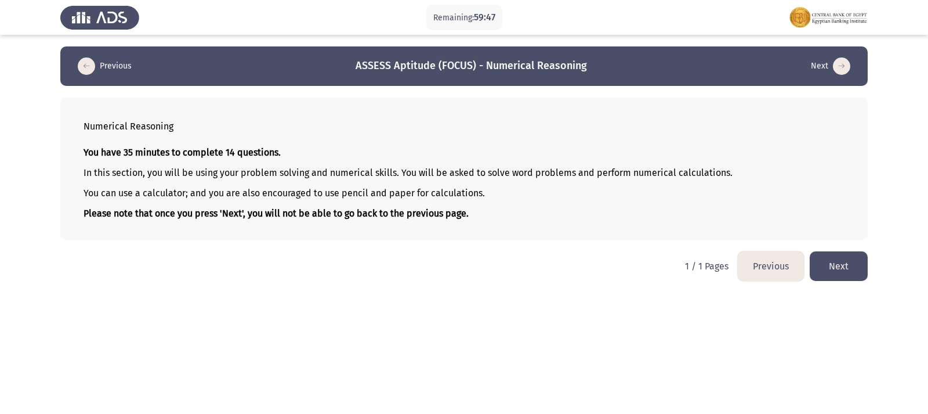
click at [591, 272] on button "Next" at bounding box center [839, 266] width 58 height 30
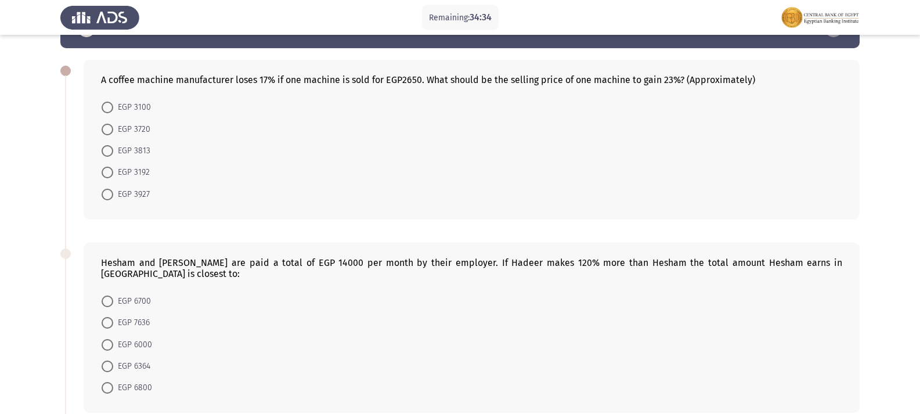
scroll to position [58, 0]
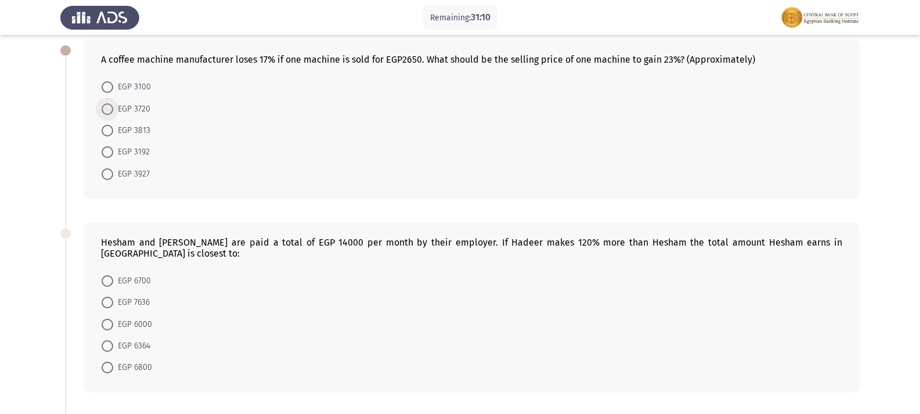
click at [110, 111] on span at bounding box center [108, 109] width 12 height 12
click at [110, 111] on input "EGP 3720" at bounding box center [108, 109] width 12 height 12
radio input "true"
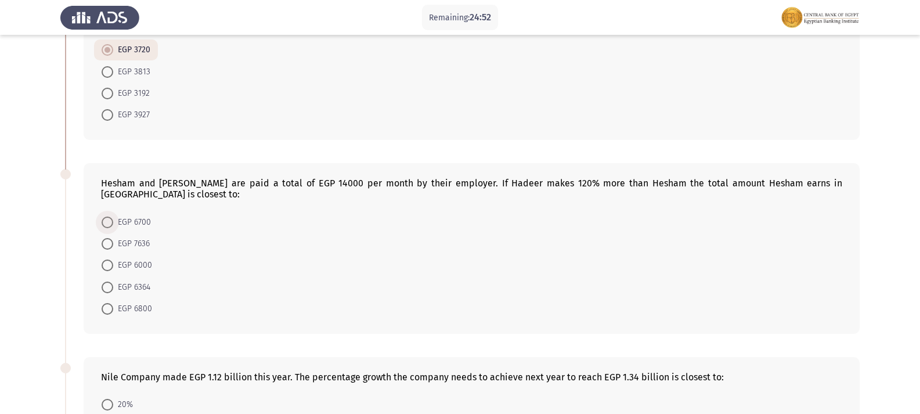
click at [104, 216] on span at bounding box center [108, 222] width 12 height 12
click at [104, 216] on input "EGP 6700" at bounding box center [108, 222] width 12 height 12
radio input "true"
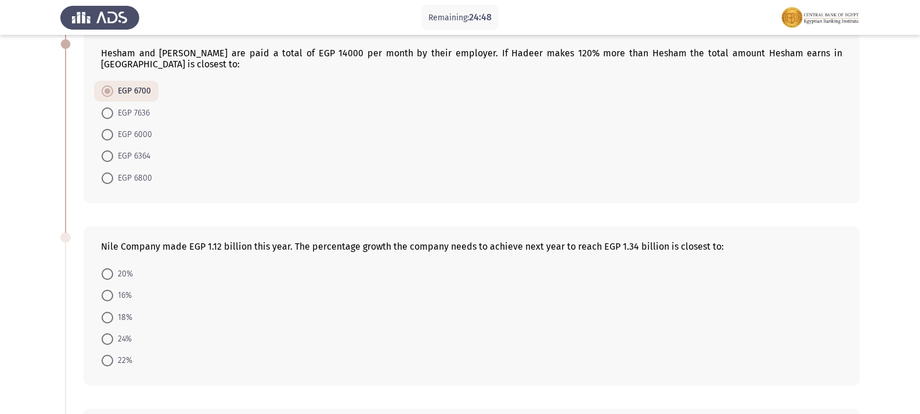
scroll to position [232, 0]
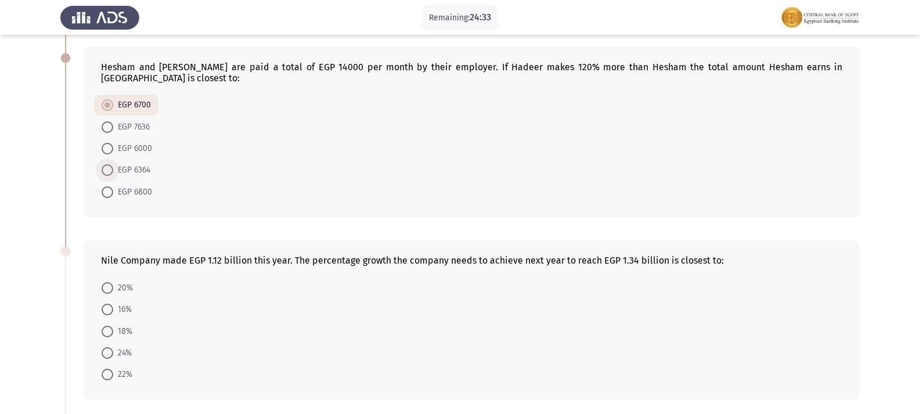
click at [107, 170] on span at bounding box center [107, 170] width 0 height 0
click at [107, 164] on input "EGP 6364" at bounding box center [108, 170] width 12 height 12
radio input "true"
click at [105, 100] on span at bounding box center [108, 106] width 12 height 12
click at [105, 100] on input "EGP 6700" at bounding box center [108, 106] width 12 height 12
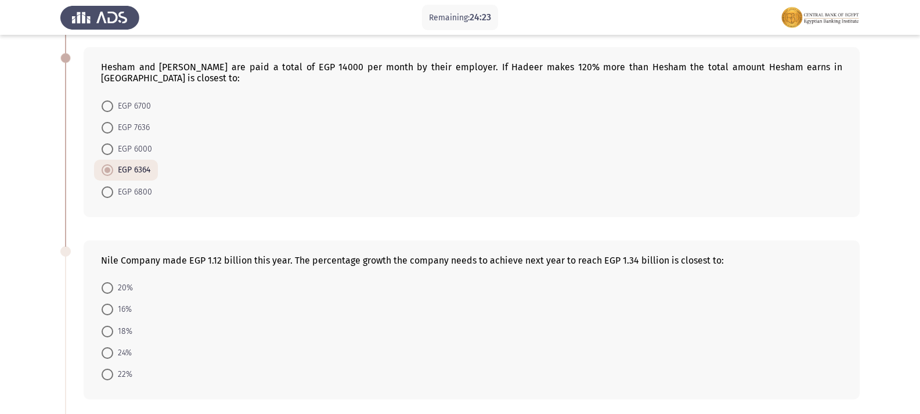
radio input "true"
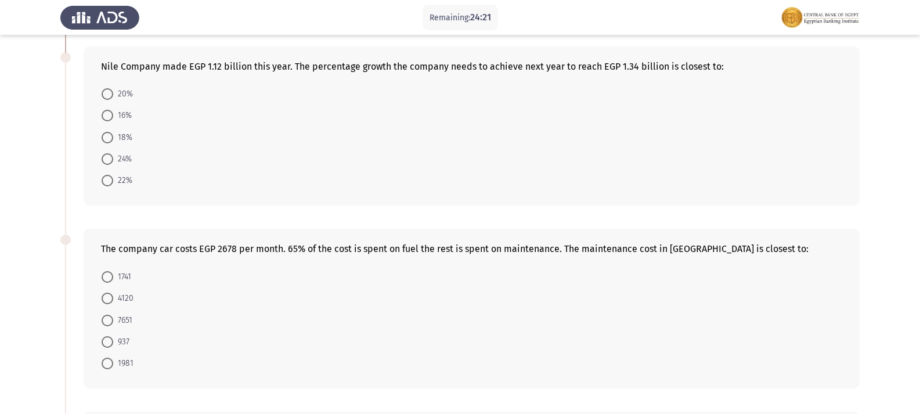
scroll to position [348, 0]
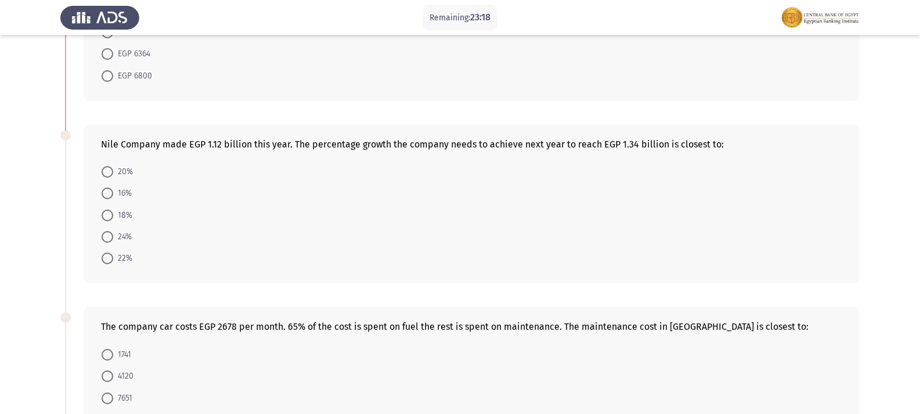
click at [109, 187] on span at bounding box center [108, 193] width 12 height 12
click at [109, 187] on input "16%" at bounding box center [108, 193] width 12 height 12
radio input "true"
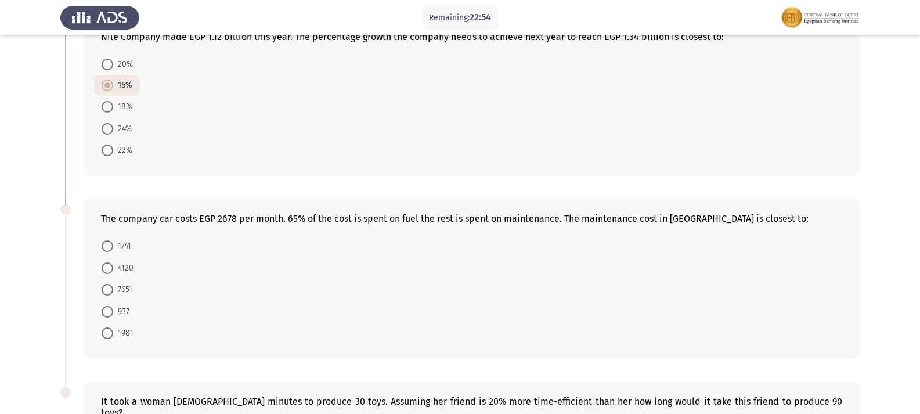
scroll to position [514, 0]
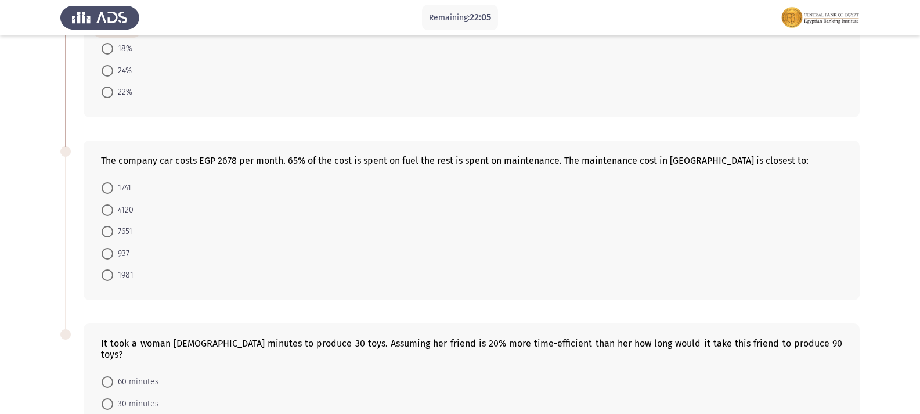
click at [109, 226] on span at bounding box center [108, 232] width 12 height 12
click at [109, 226] on input "7651" at bounding box center [108, 232] width 12 height 12
radio input "true"
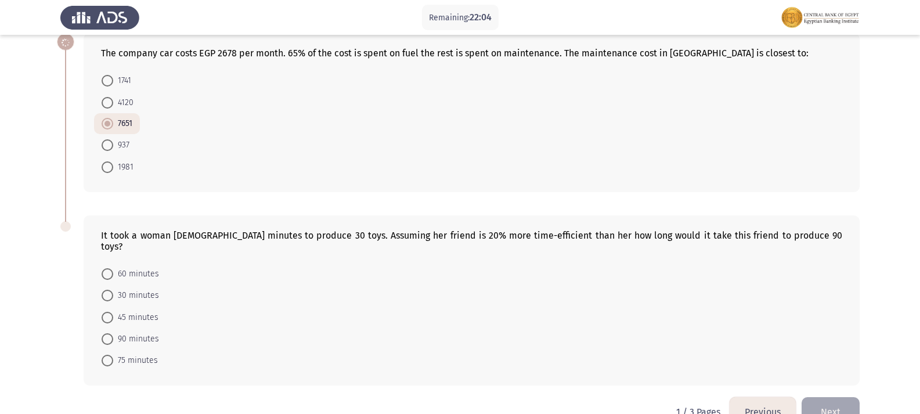
scroll to position [628, 0]
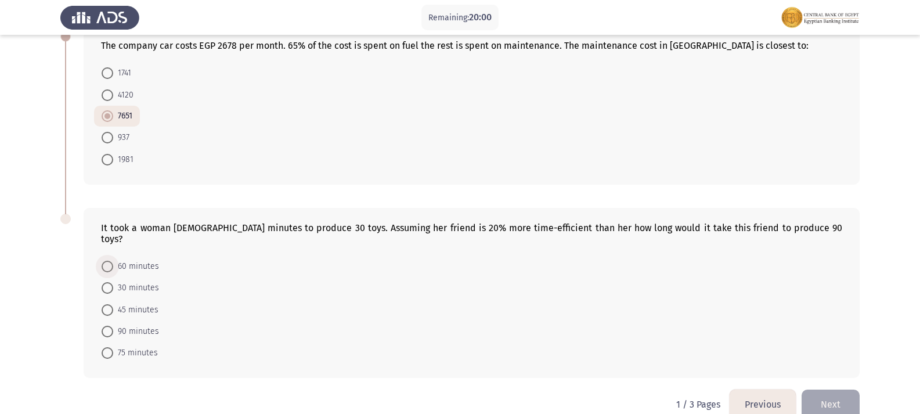
click at [106, 261] on span at bounding box center [108, 267] width 12 height 12
click at [106, 261] on input "60 minutes" at bounding box center [108, 267] width 12 height 12
radio input "true"
click at [591, 389] on button "Next" at bounding box center [830, 404] width 58 height 30
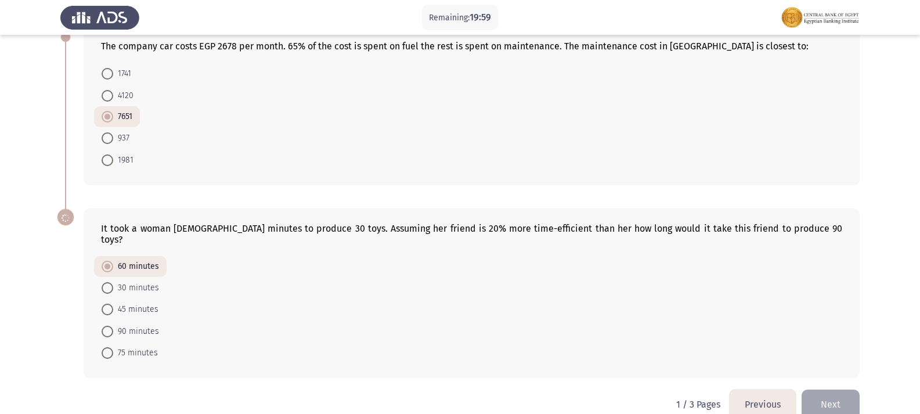
scroll to position [0, 0]
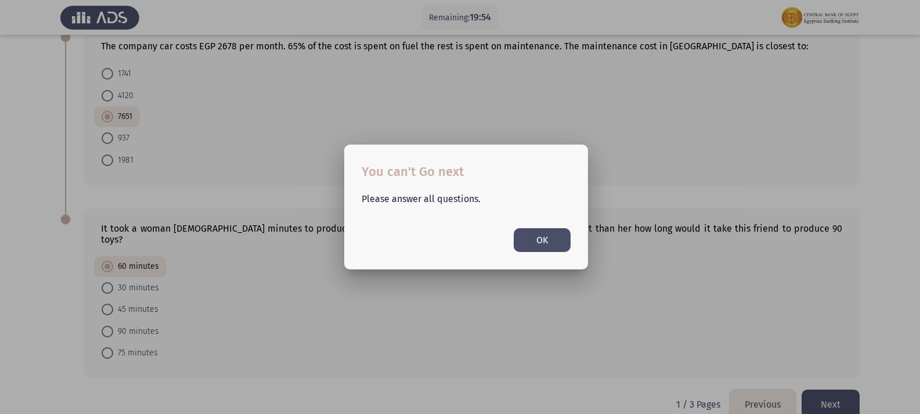
click at [534, 241] on button "OK" at bounding box center [542, 240] width 57 height 24
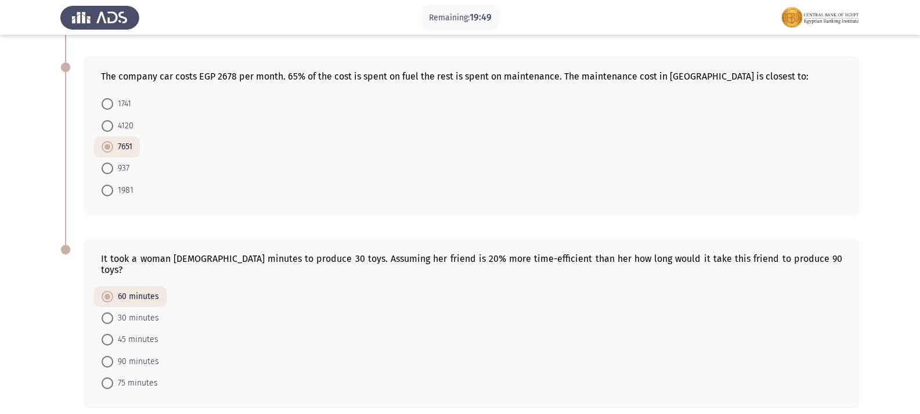
scroll to position [628, 0]
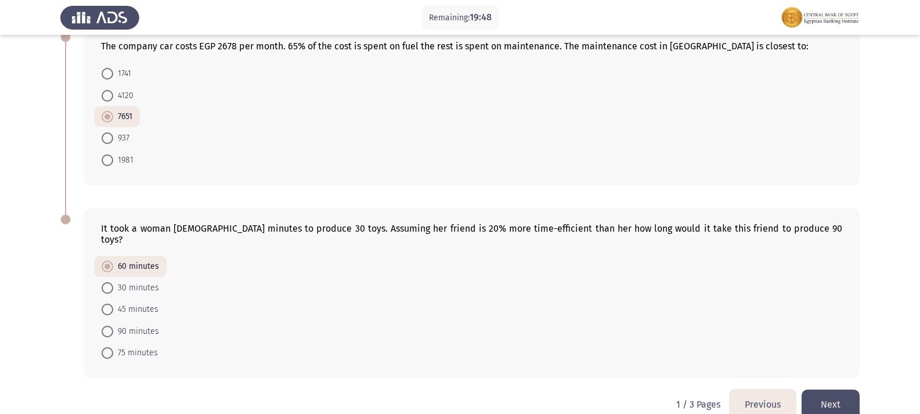
click at [591, 389] on button "Next" at bounding box center [830, 404] width 58 height 30
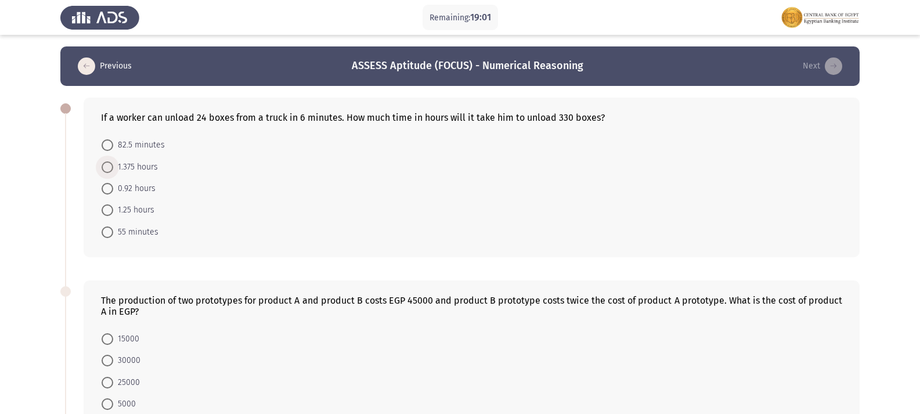
click at [106, 171] on span at bounding box center [108, 167] width 12 height 12
click at [106, 171] on input "1.375 hours" at bounding box center [108, 167] width 12 height 12
radio input "true"
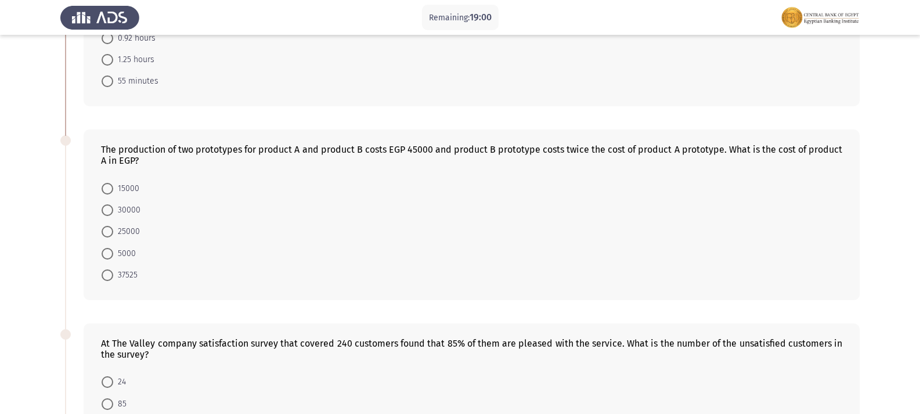
scroll to position [174, 0]
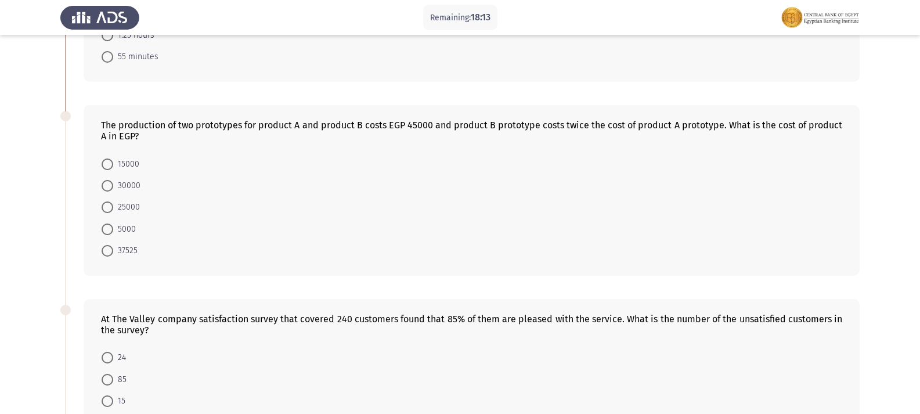
click at [109, 163] on span at bounding box center [108, 164] width 12 height 12
click at [109, 163] on input "15000" at bounding box center [108, 164] width 12 height 12
radio input "true"
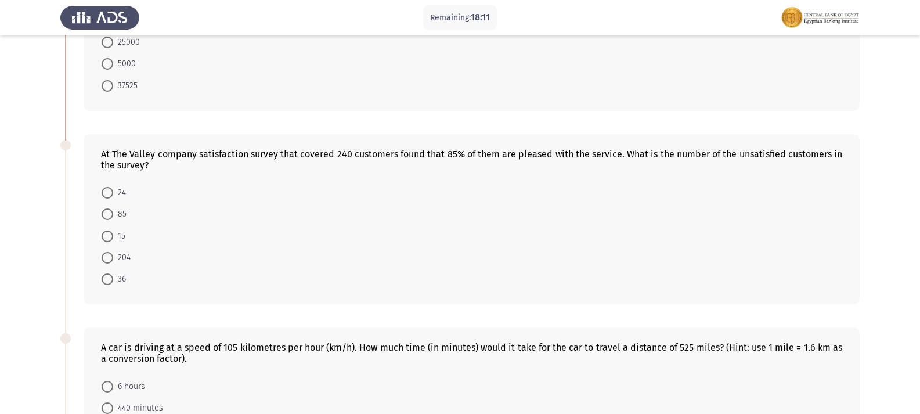
scroll to position [348, 0]
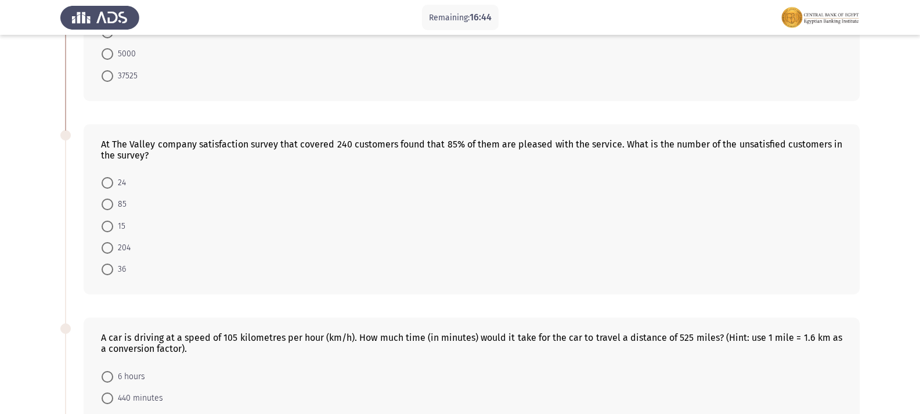
click at [104, 264] on span at bounding box center [108, 269] width 12 height 12
click at [104, 264] on input "36" at bounding box center [108, 269] width 12 height 12
radio input "true"
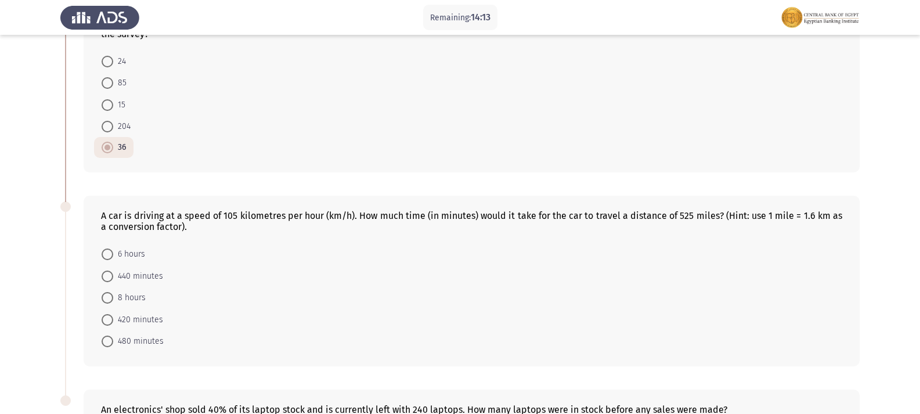
scroll to position [489, 0]
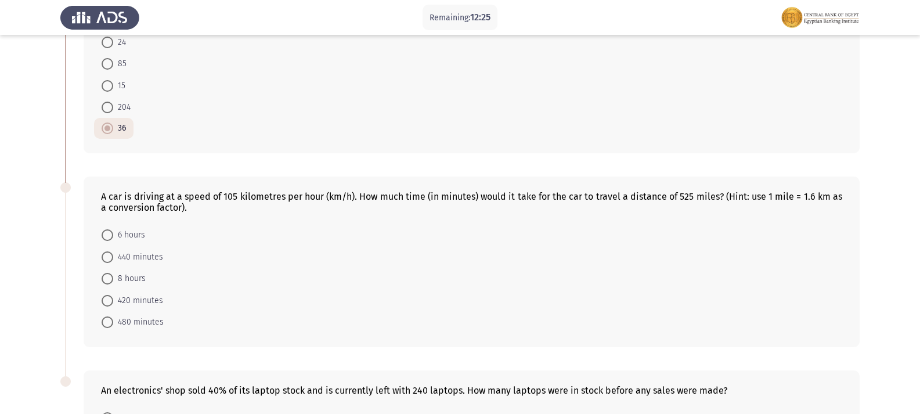
click at [109, 322] on span at bounding box center [108, 322] width 12 height 12
click at [109, 322] on input "480 minutes" at bounding box center [108, 322] width 12 height 12
radio input "true"
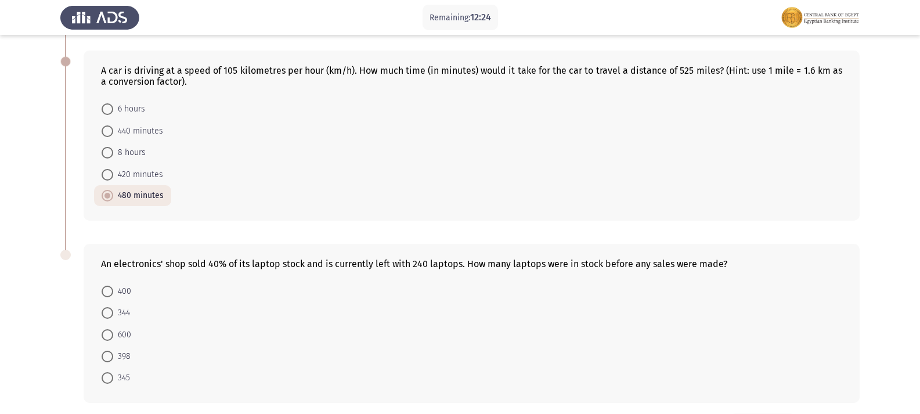
scroll to position [661, 0]
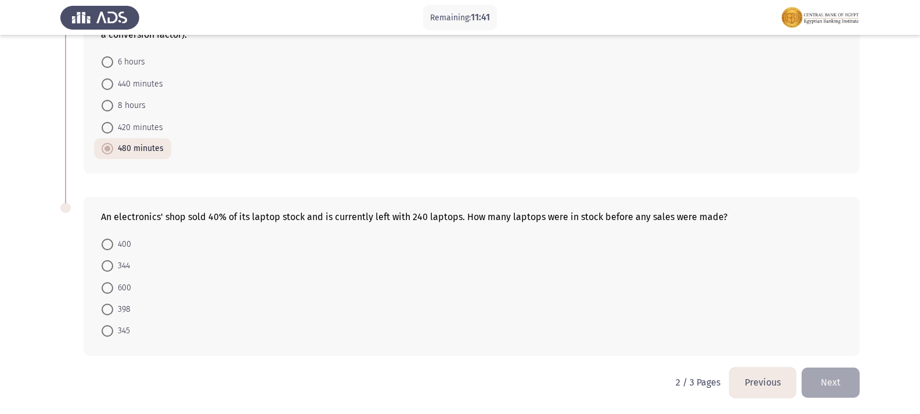
click at [107, 291] on span at bounding box center [108, 288] width 12 height 12
click at [107, 291] on input "600" at bounding box center [108, 288] width 12 height 12
radio input "true"
click at [591, 381] on button "Next" at bounding box center [830, 382] width 58 height 30
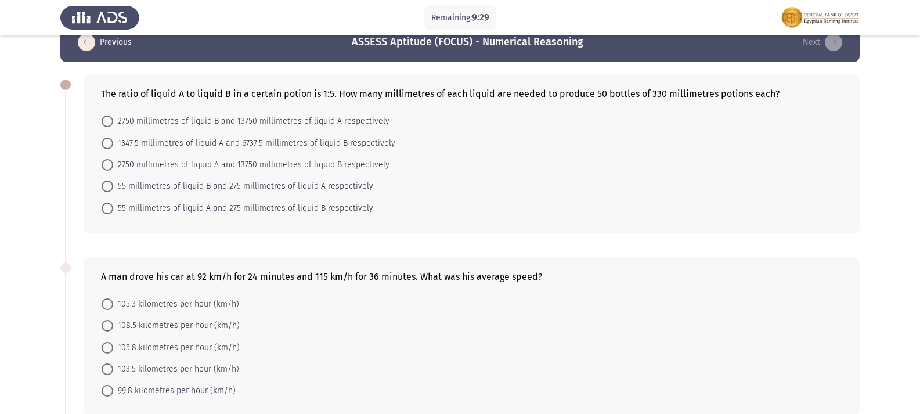
scroll to position [7, 0]
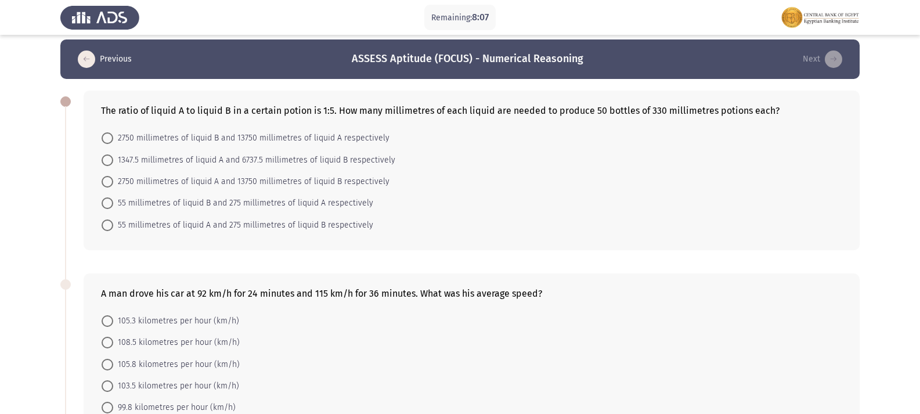
click at [111, 181] on span at bounding box center [108, 182] width 12 height 12
click at [111, 181] on input "2750 millimetres of liquid A and 13750 millimetres of liquid B respectively" at bounding box center [108, 182] width 12 height 12
radio input "true"
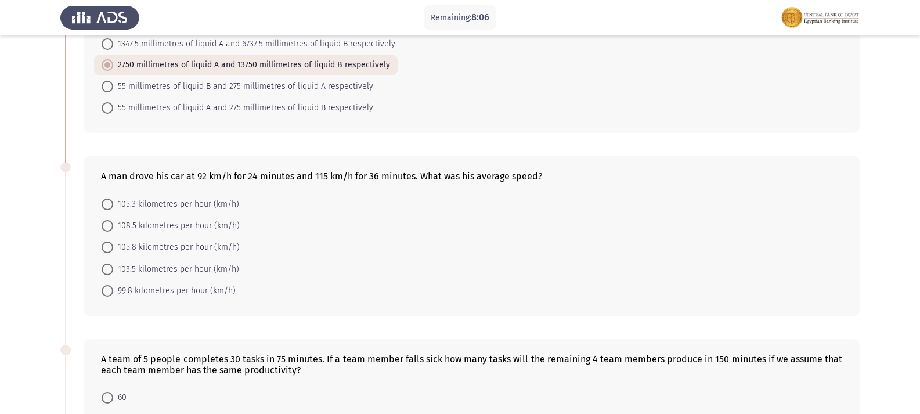
scroll to position [181, 0]
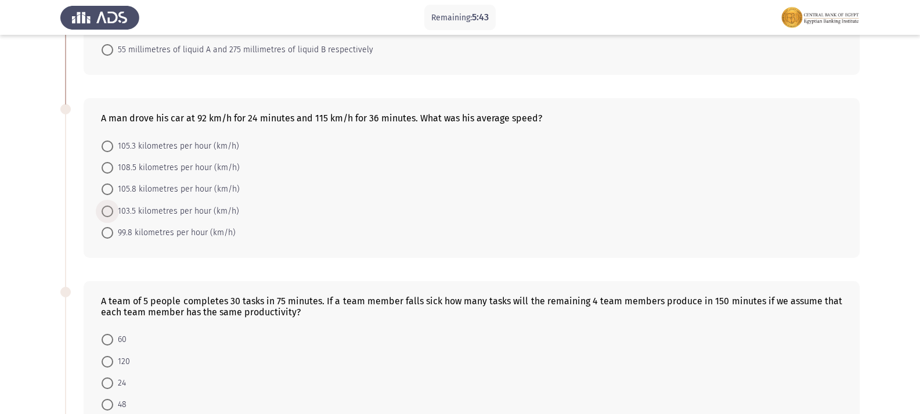
click at [104, 210] on span at bounding box center [108, 211] width 12 height 12
click at [104, 210] on input "103.5 kilometres per hour (km/h)" at bounding box center [108, 211] width 12 height 12
radio input "true"
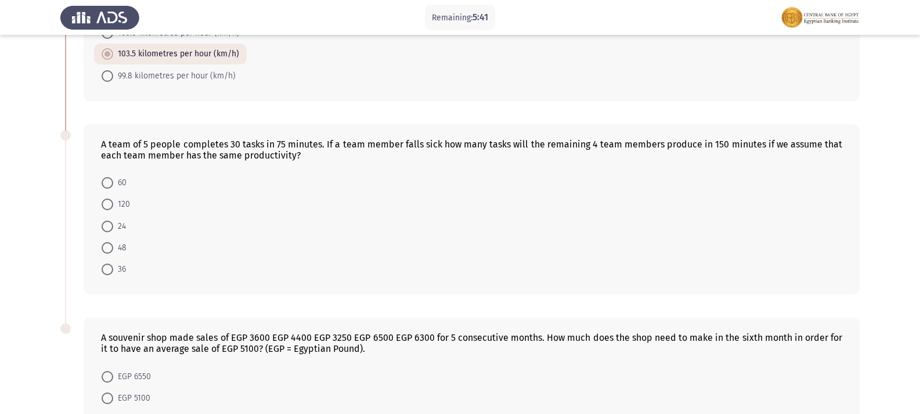
scroll to position [355, 0]
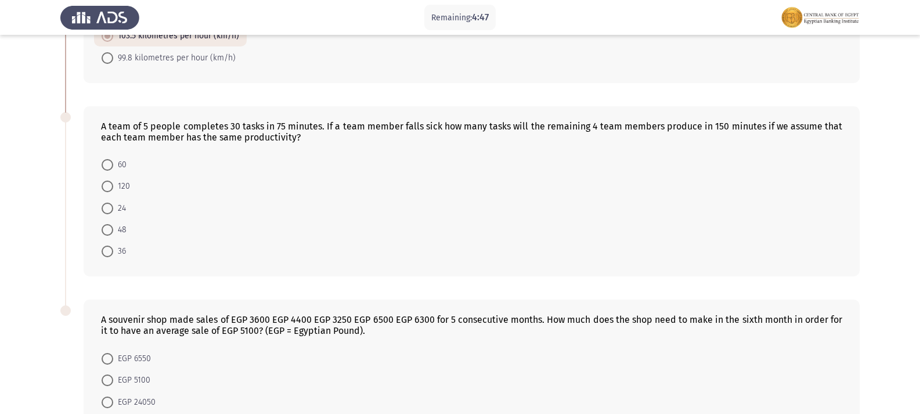
click at [111, 208] on span at bounding box center [108, 209] width 12 height 12
click at [111, 208] on input "24" at bounding box center [108, 209] width 12 height 12
radio input "true"
click at [105, 231] on span at bounding box center [108, 229] width 12 height 12
click at [105, 231] on input "48" at bounding box center [108, 229] width 12 height 12
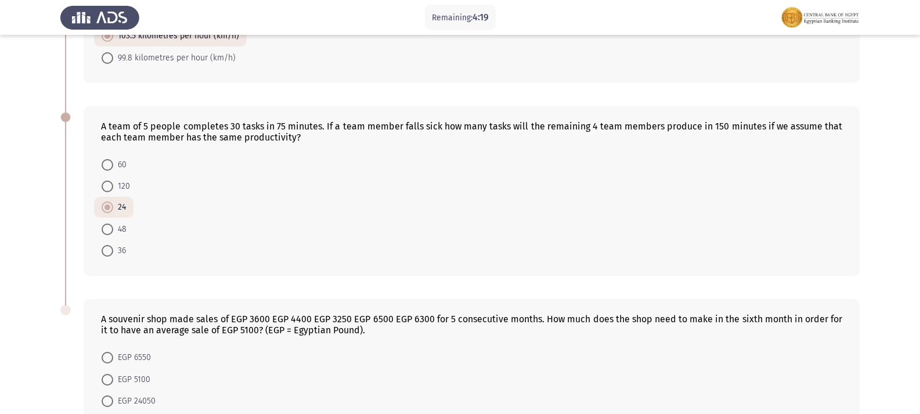
radio input "true"
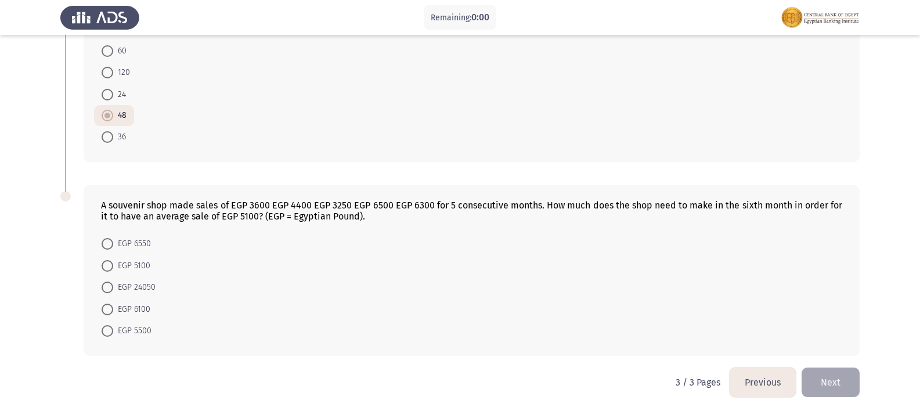
scroll to position [0, 0]
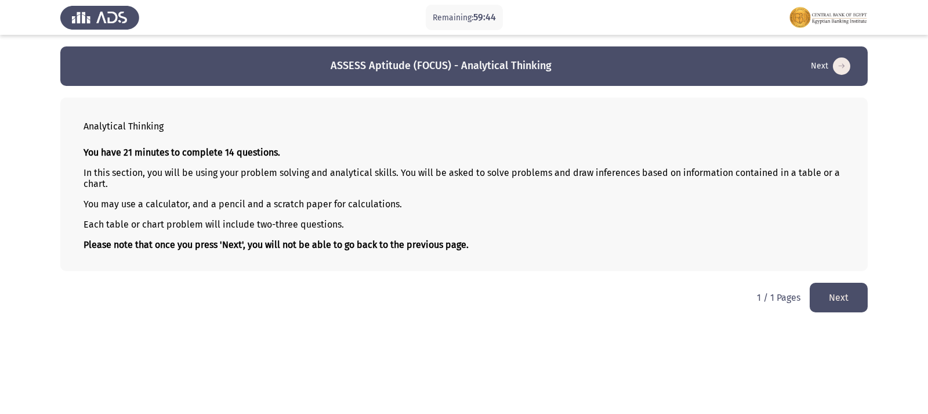
drag, startPoint x: 856, startPoint y: 300, endPoint x: 825, endPoint y: 314, distance: 34.8
click at [591, 299] on button "Next" at bounding box center [839, 298] width 58 height 30
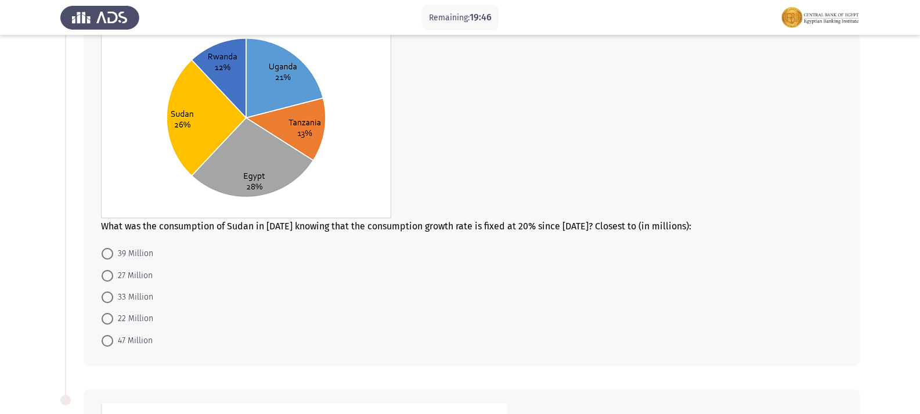
scroll to position [58, 0]
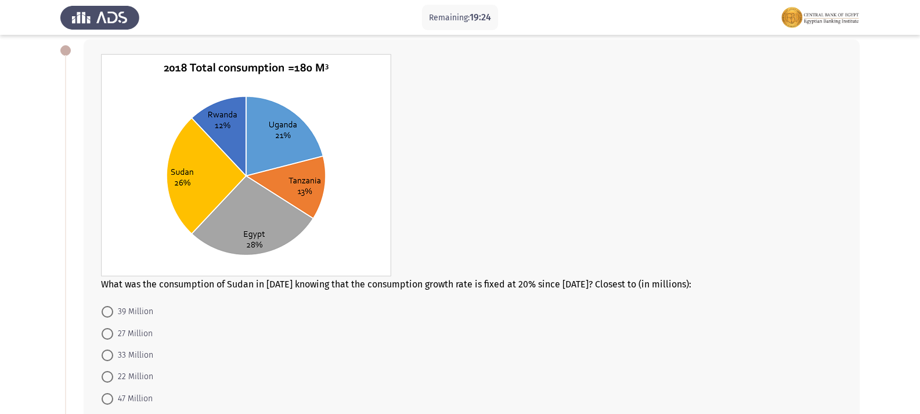
click at [108, 313] on span at bounding box center [108, 312] width 12 height 12
click at [108, 313] on input "39 Million" at bounding box center [108, 312] width 12 height 12
radio input "true"
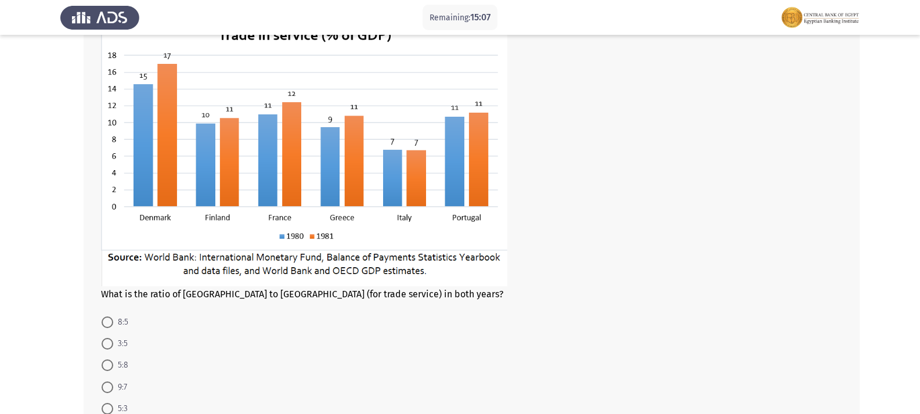
scroll to position [519, 0]
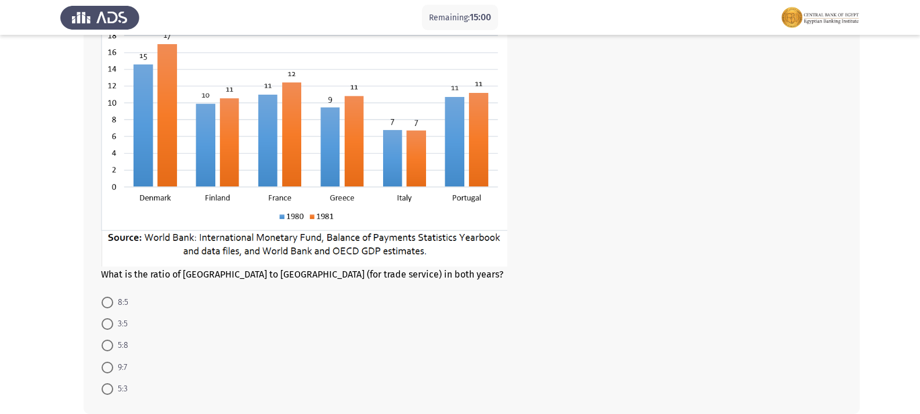
click at [110, 323] on span at bounding box center [108, 324] width 12 height 12
click at [110, 323] on input "3:5" at bounding box center [108, 324] width 12 height 12
radio input "true"
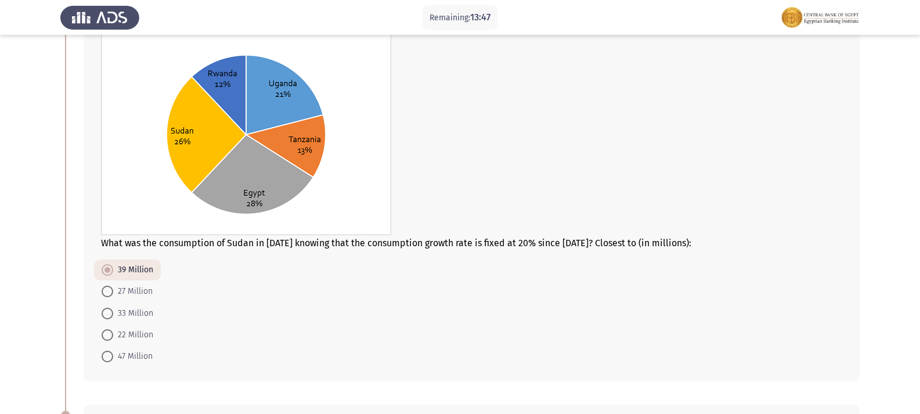
scroll to position [116, 0]
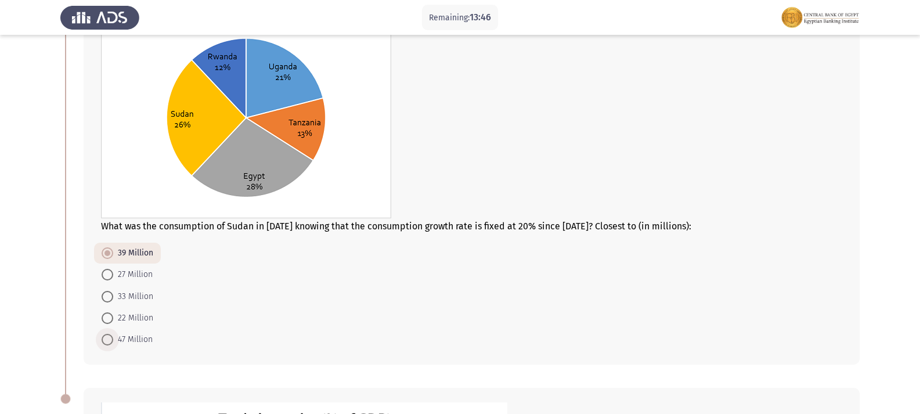
click at [108, 339] on span at bounding box center [108, 340] width 12 height 12
click at [108, 339] on input "47 Million" at bounding box center [108, 340] width 12 height 12
radio input "true"
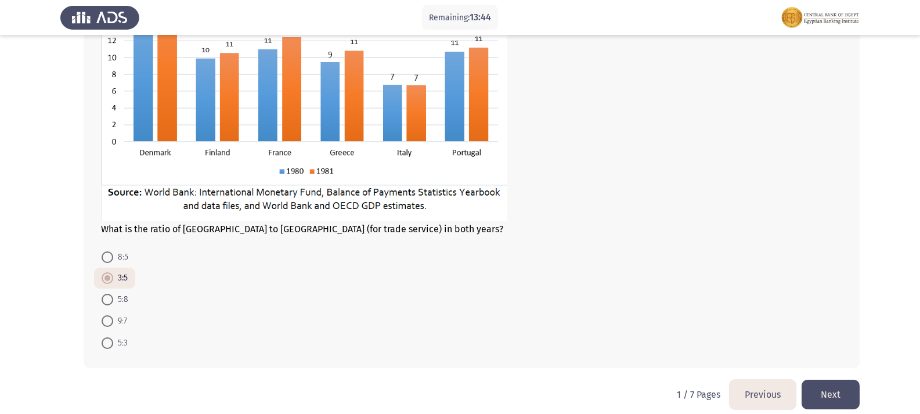
scroll to position [577, 0]
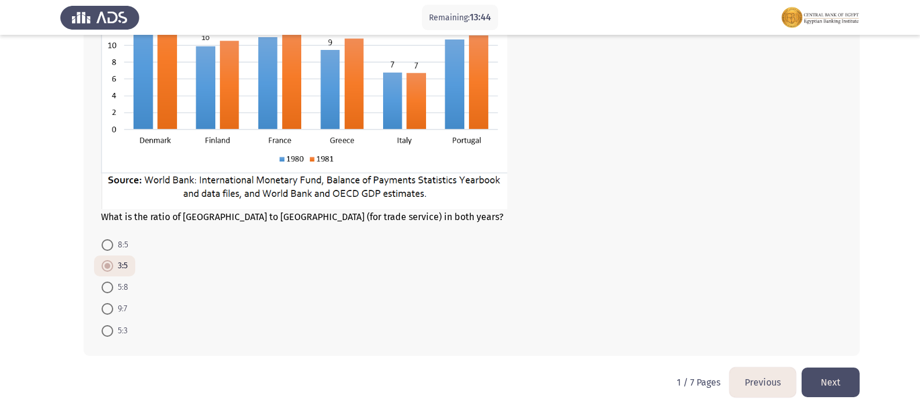
click at [591, 386] on button "Next" at bounding box center [830, 382] width 58 height 30
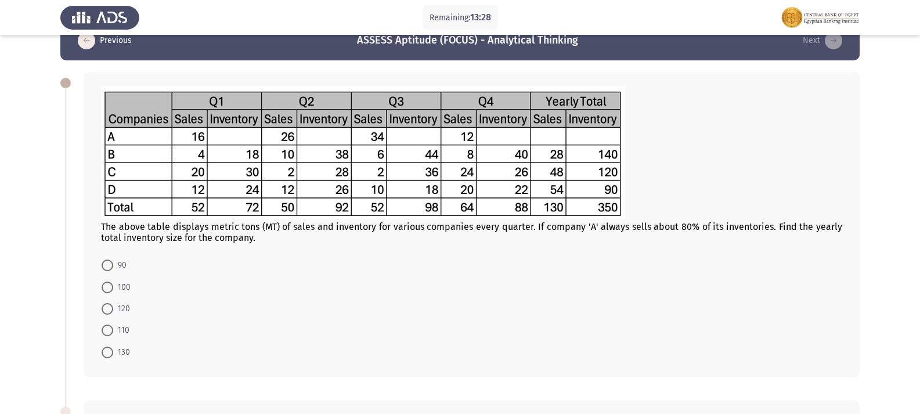
scroll to position [0, 0]
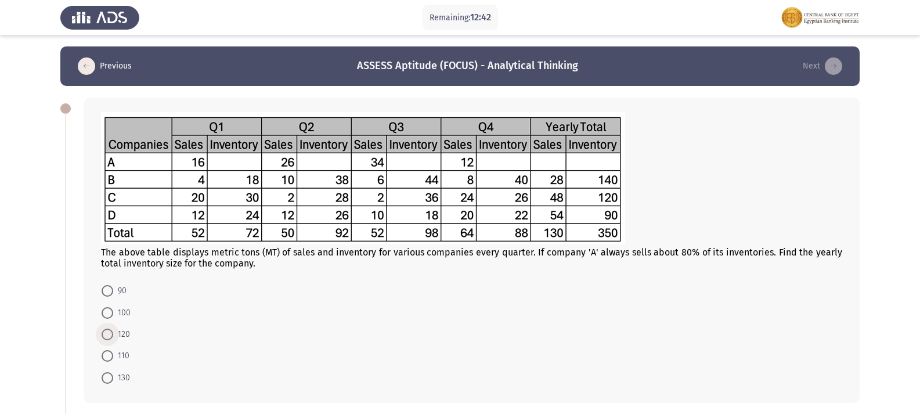
click at [111, 336] on span at bounding box center [108, 334] width 12 height 12
click at [111, 336] on input "120" at bounding box center [108, 334] width 12 height 12
radio input "true"
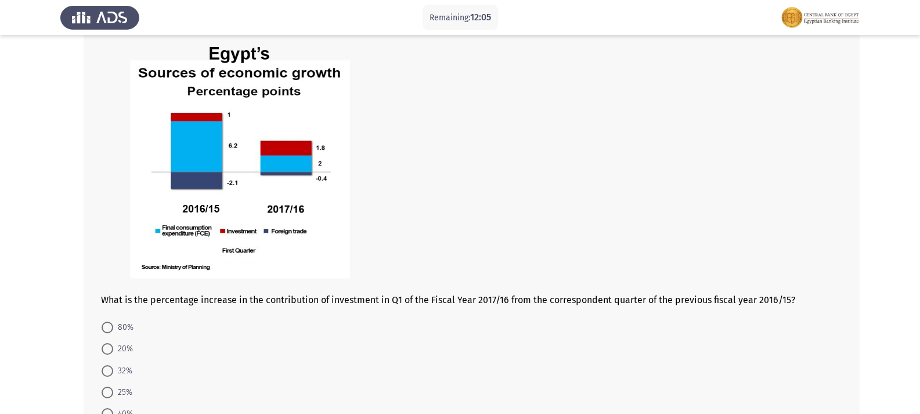
scroll to position [464, 0]
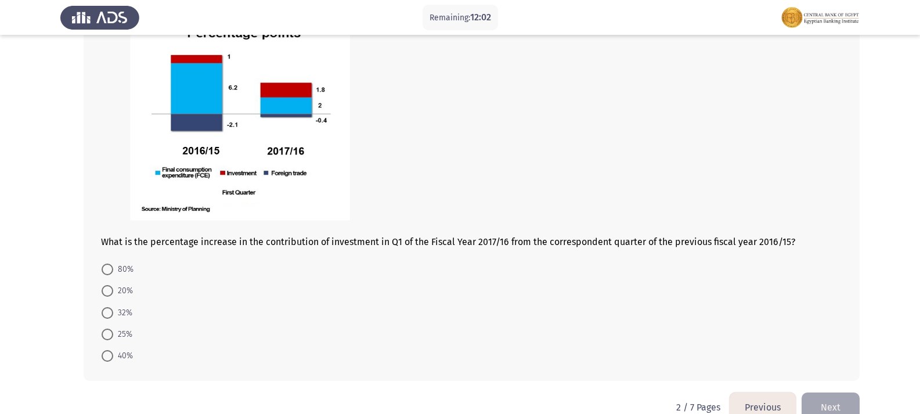
click at [107, 273] on span at bounding box center [108, 269] width 12 height 12
click at [107, 273] on input "80%" at bounding box center [108, 269] width 12 height 12
radio input "true"
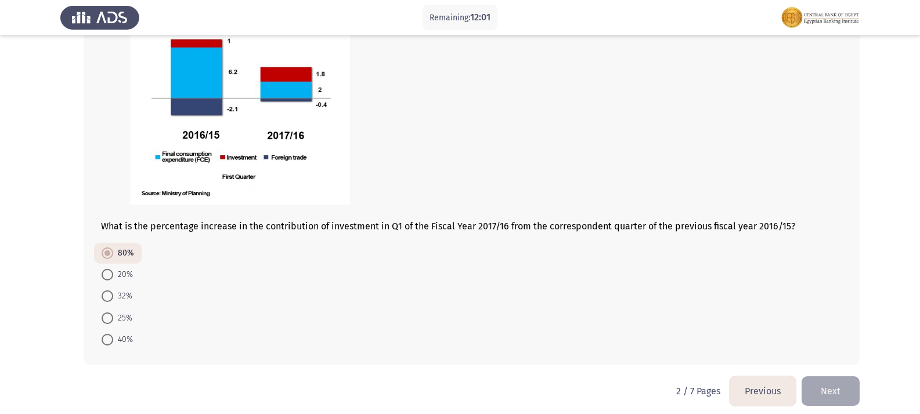
scroll to position [489, 0]
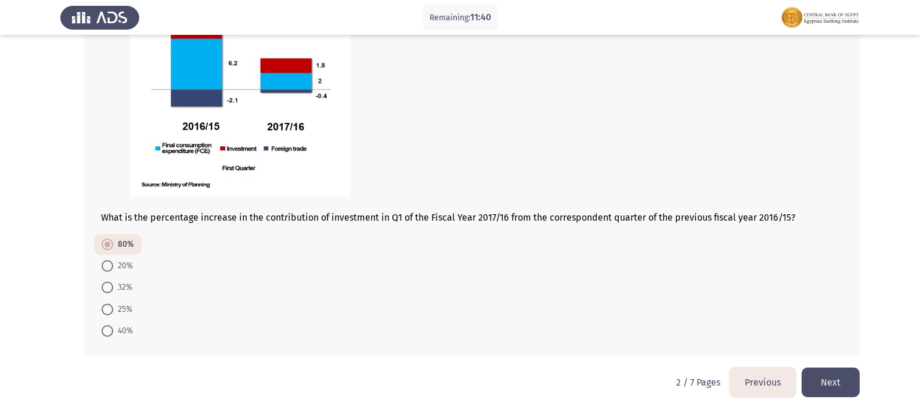
click at [591, 375] on button "Next" at bounding box center [830, 382] width 58 height 30
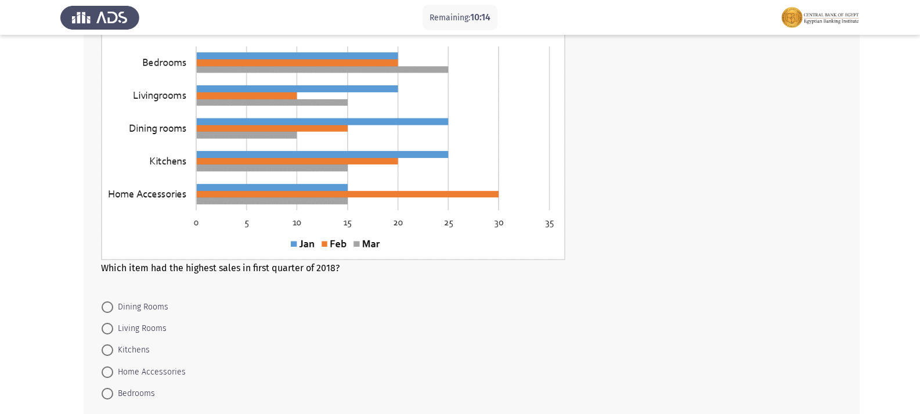
scroll to position [610, 0]
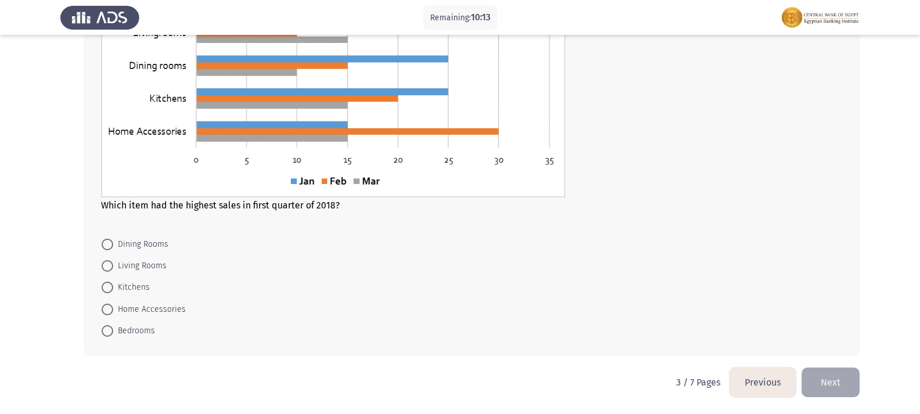
click at [591, 384] on button "Previous" at bounding box center [762, 382] width 66 height 30
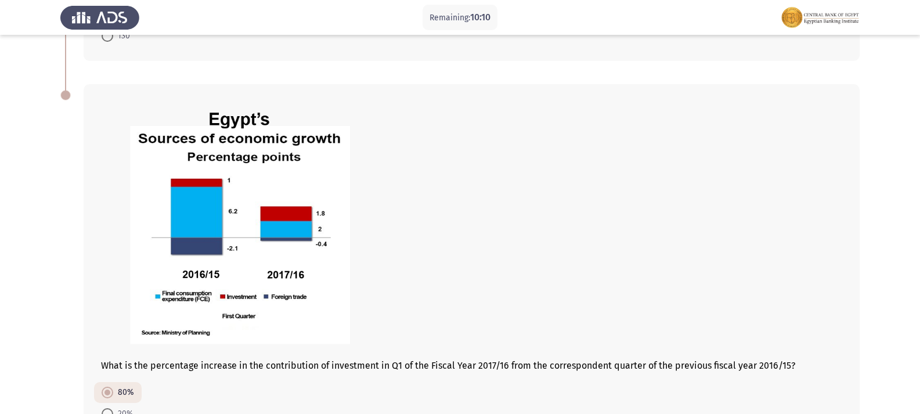
scroll to position [489, 0]
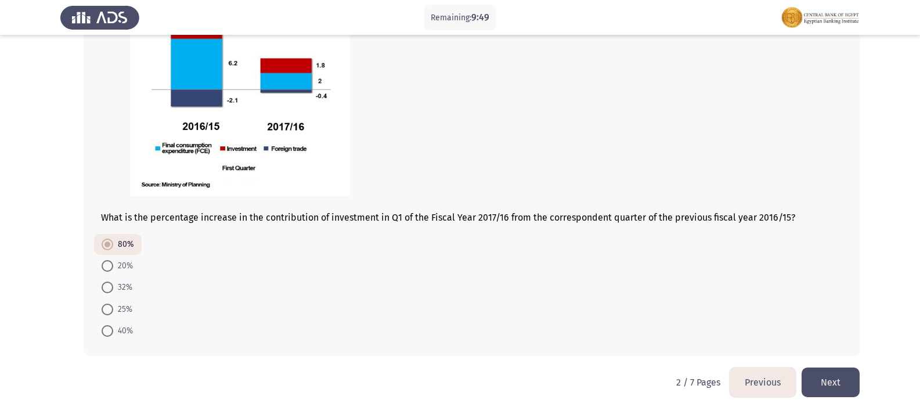
click at [591, 392] on button "Next" at bounding box center [830, 382] width 58 height 30
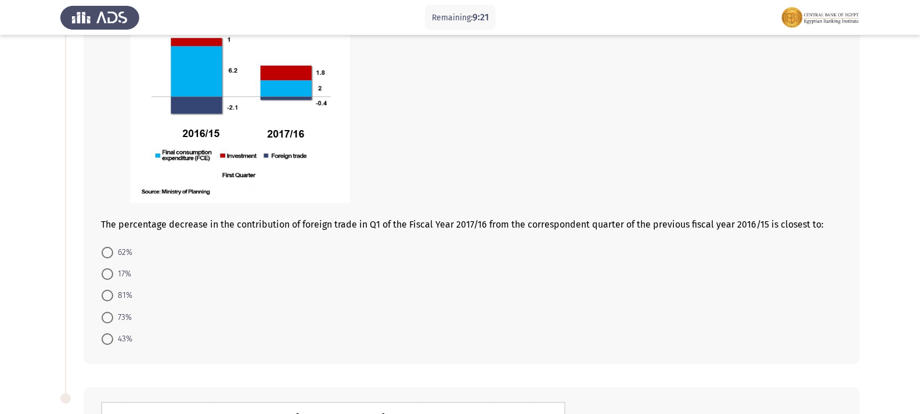
scroll to position [174, 0]
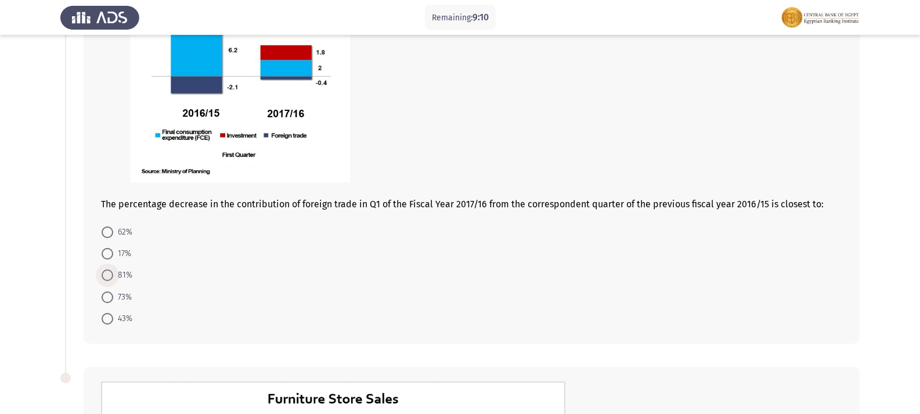
click at [111, 274] on span at bounding box center [108, 275] width 12 height 12
click at [111, 274] on input "81%" at bounding box center [108, 275] width 12 height 12
radio input "true"
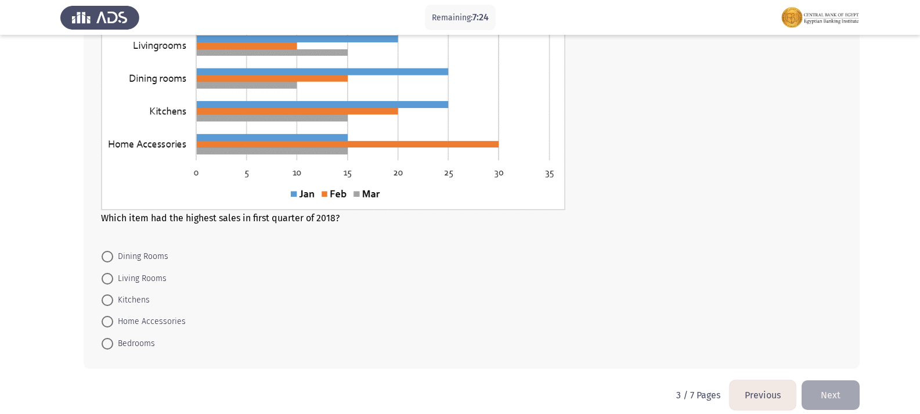
scroll to position [610, 0]
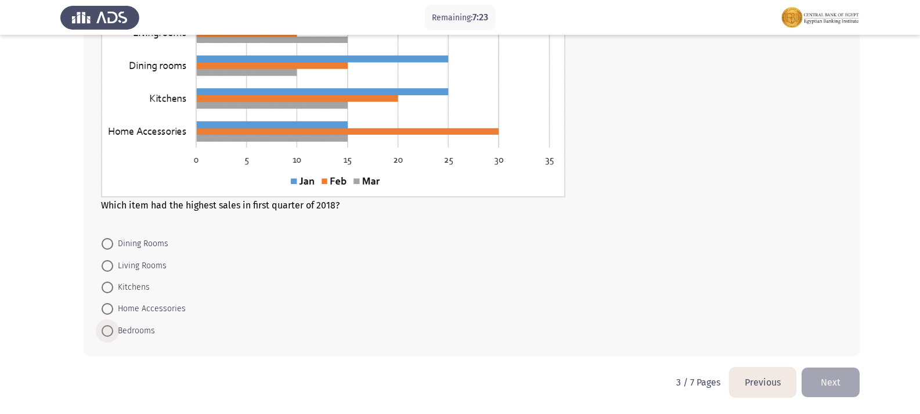
click at [107, 330] on span at bounding box center [108, 331] width 12 height 12
click at [107, 330] on input "Bedrooms" at bounding box center [108, 331] width 12 height 12
radio input "true"
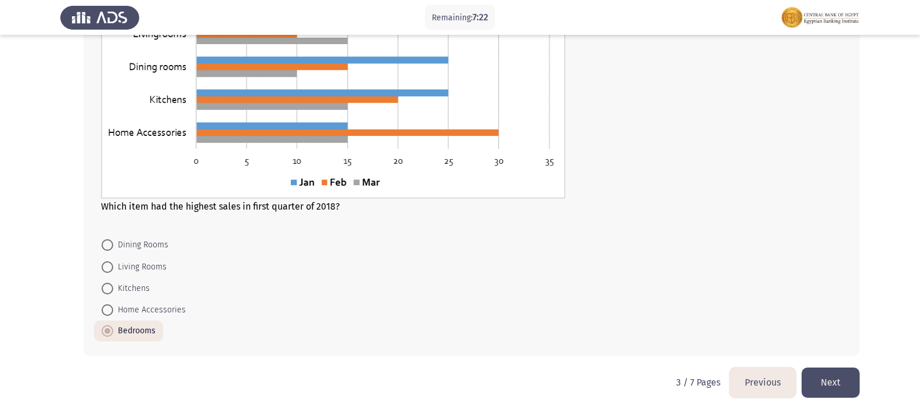
click at [591, 378] on button "Next" at bounding box center [830, 382] width 58 height 30
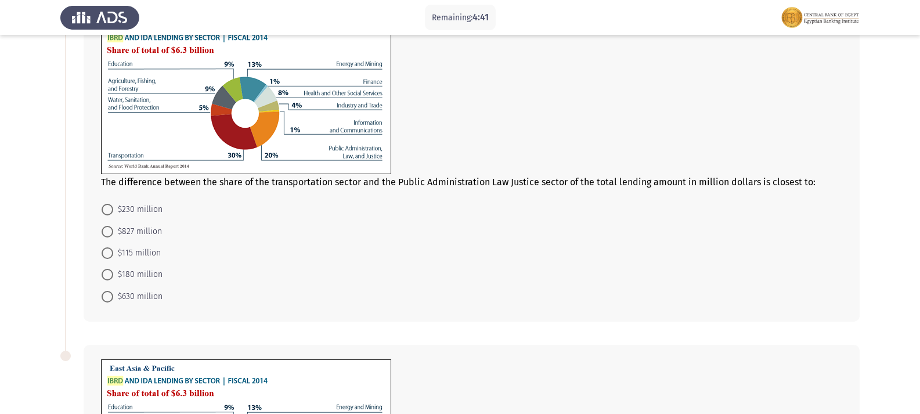
scroll to position [116, 0]
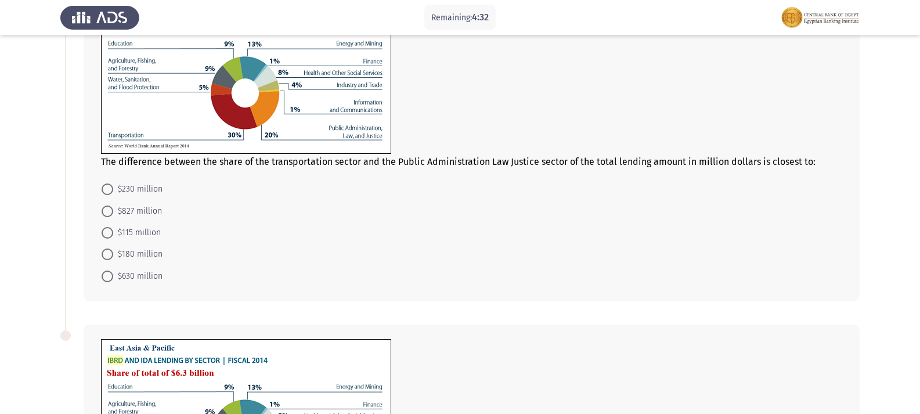
click at [111, 252] on span at bounding box center [108, 254] width 12 height 12
click at [111, 252] on input "$180 million" at bounding box center [108, 254] width 12 height 12
radio input "true"
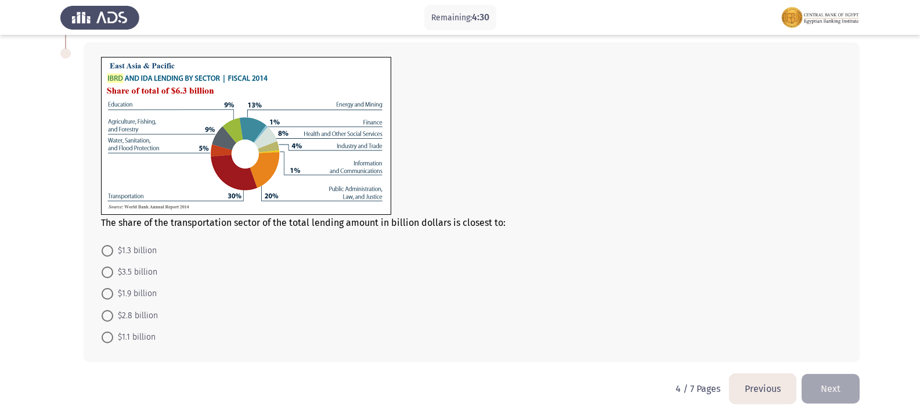
scroll to position [403, 0]
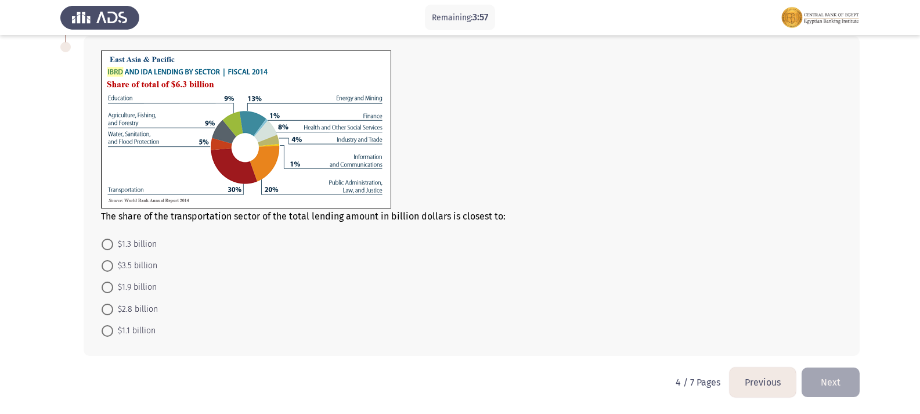
click at [110, 287] on span at bounding box center [108, 287] width 12 height 12
click at [110, 287] on input "$1.9 billion" at bounding box center [108, 287] width 12 height 12
radio input "true"
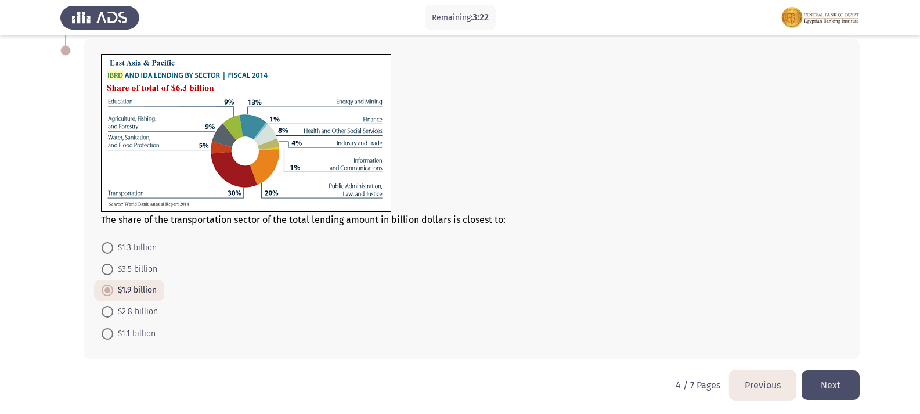
scroll to position [403, 0]
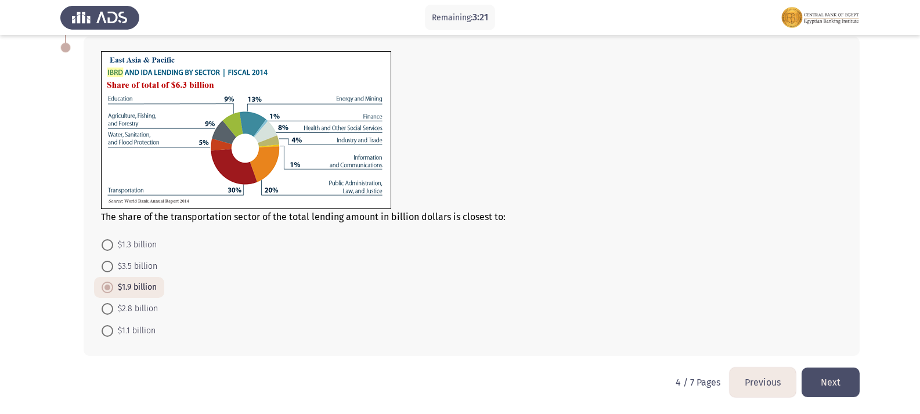
click at [591, 374] on button "Next" at bounding box center [830, 382] width 58 height 30
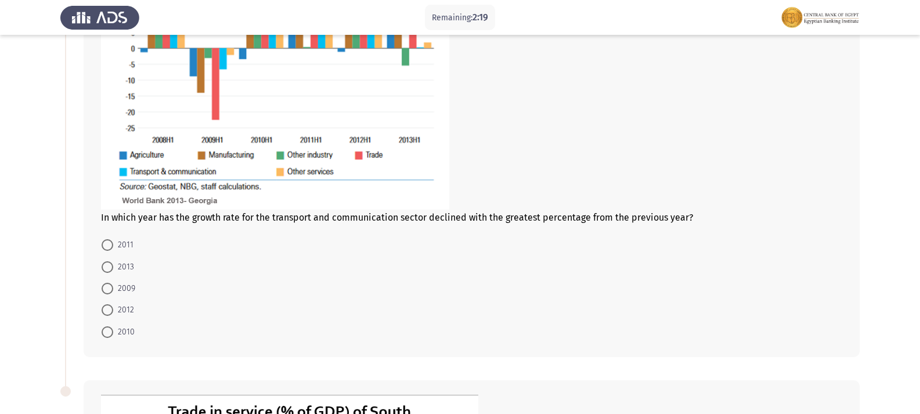
scroll to position [240, 0]
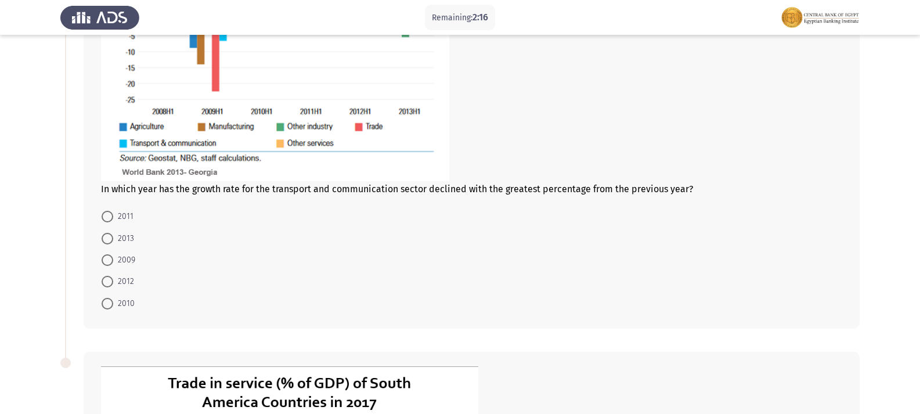
click at [107, 258] on span at bounding box center [108, 260] width 12 height 12
click at [107, 258] on input "2009" at bounding box center [108, 260] width 12 height 12
radio input "true"
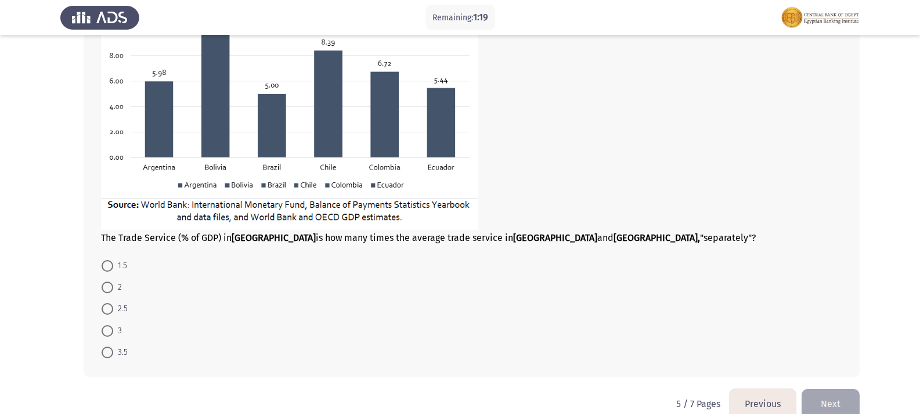
scroll to position [704, 0]
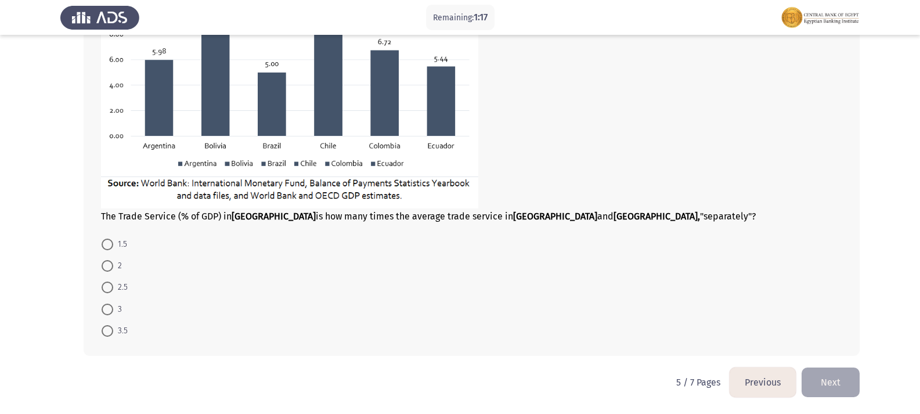
click at [106, 244] on span at bounding box center [108, 244] width 12 height 12
click at [106, 244] on input "1.5" at bounding box center [108, 244] width 12 height 12
radio input "true"
click at [591, 376] on button "Next" at bounding box center [830, 382] width 58 height 30
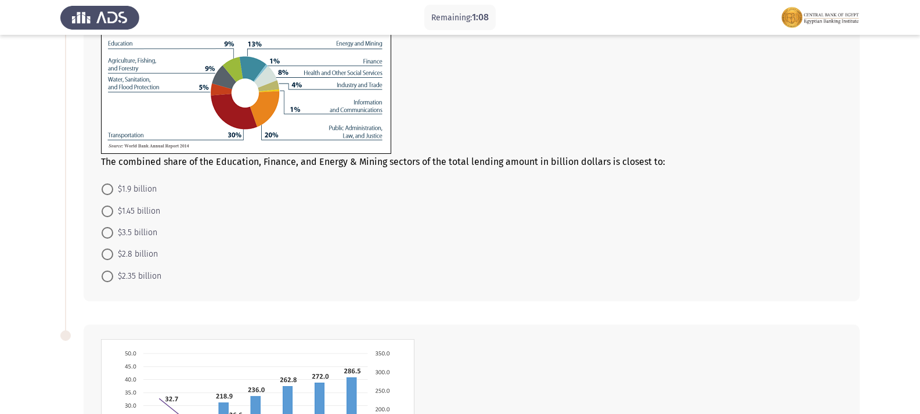
scroll to position [58, 0]
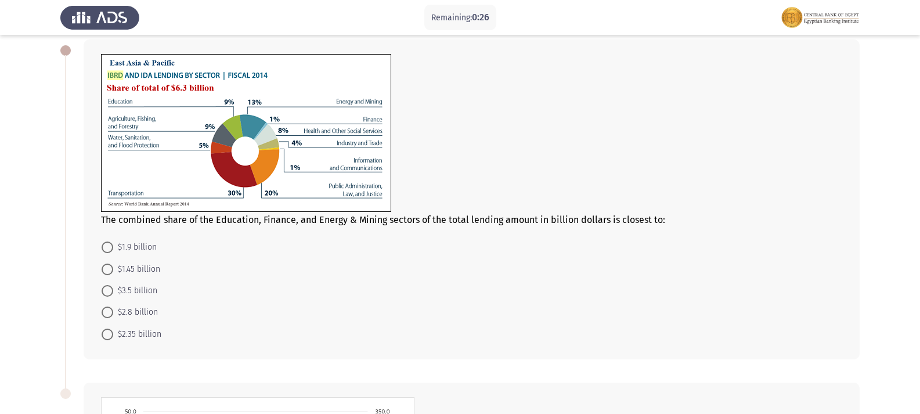
click at [109, 266] on span at bounding box center [108, 269] width 12 height 12
click at [109, 266] on input "$1.45 billion" at bounding box center [108, 269] width 12 height 12
radio input "true"
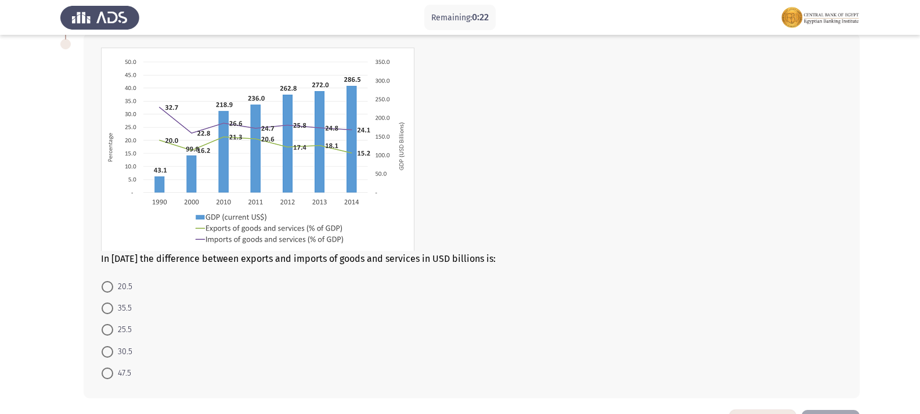
scroll to position [449, 0]
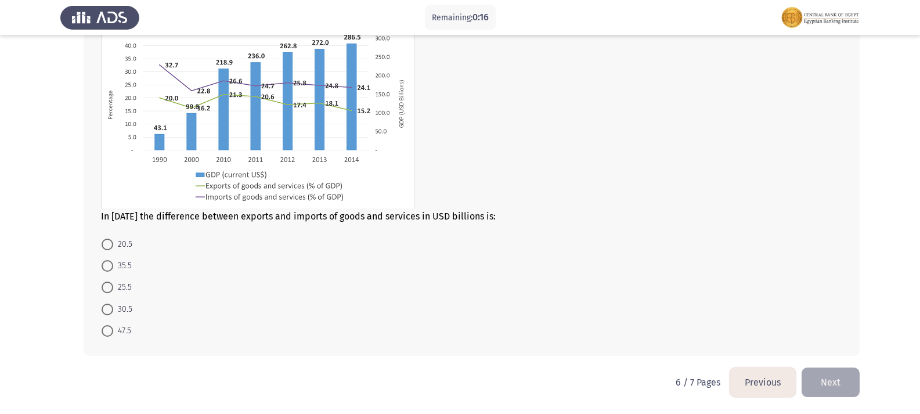
click at [107, 310] on span at bounding box center [108, 309] width 12 height 12
click at [107, 310] on input "30.5" at bounding box center [108, 309] width 12 height 12
radio input "true"
click at [591, 373] on button "Next" at bounding box center [830, 382] width 58 height 30
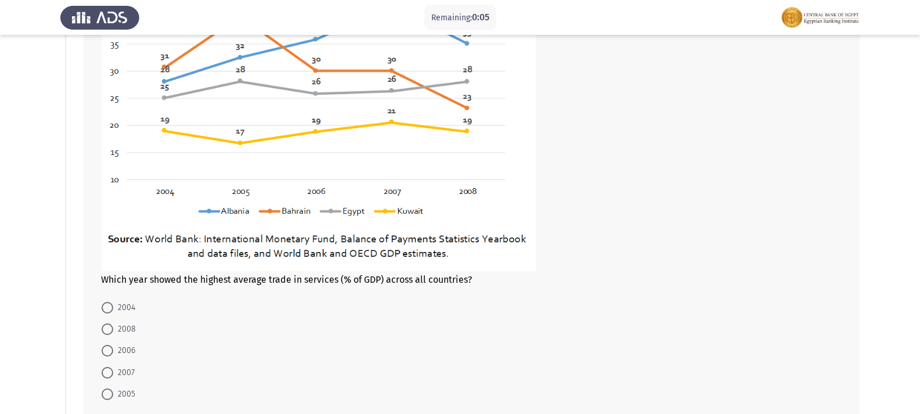
scroll to position [116, 0]
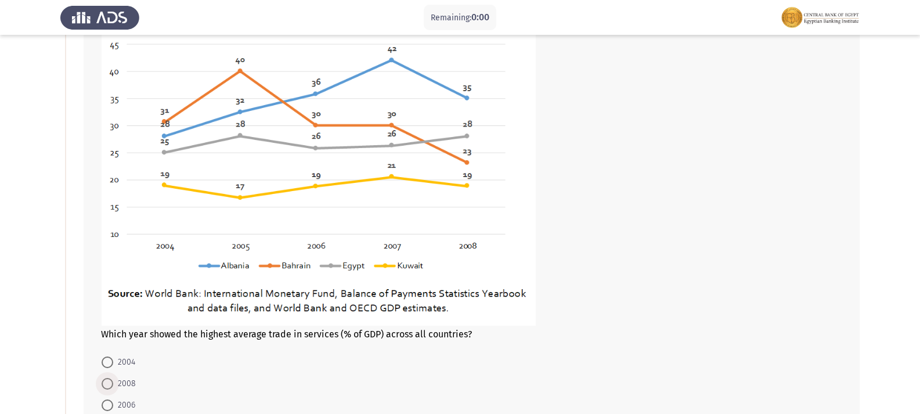
click at [107, 381] on span at bounding box center [108, 384] width 12 height 12
click at [107, 381] on input "2008" at bounding box center [108, 384] width 12 height 12
radio input "true"
